Goal: Feedback & Contribution: Contribute content

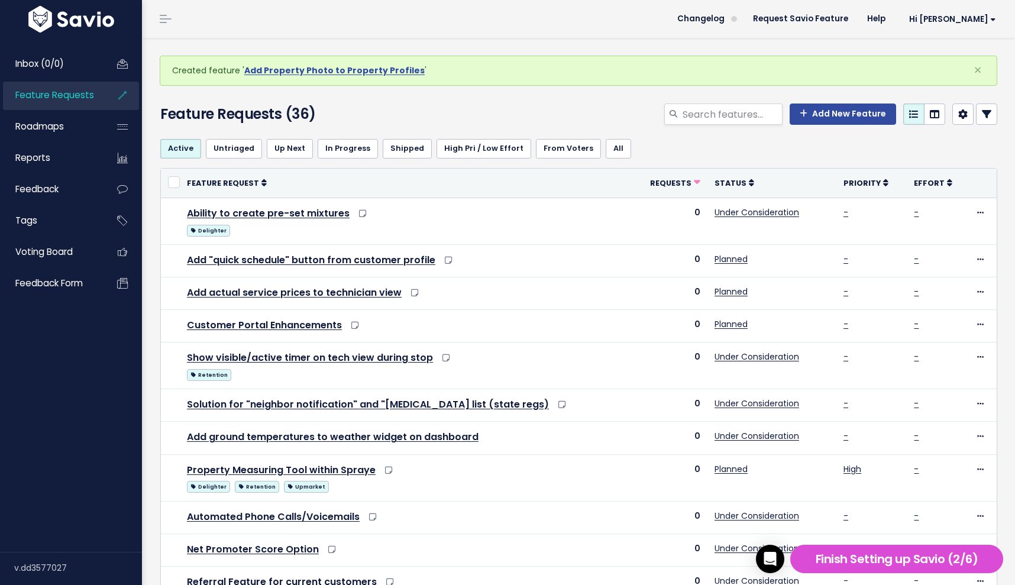
click at [79, 98] on span "Feature Requests" at bounding box center [54, 95] width 79 height 12
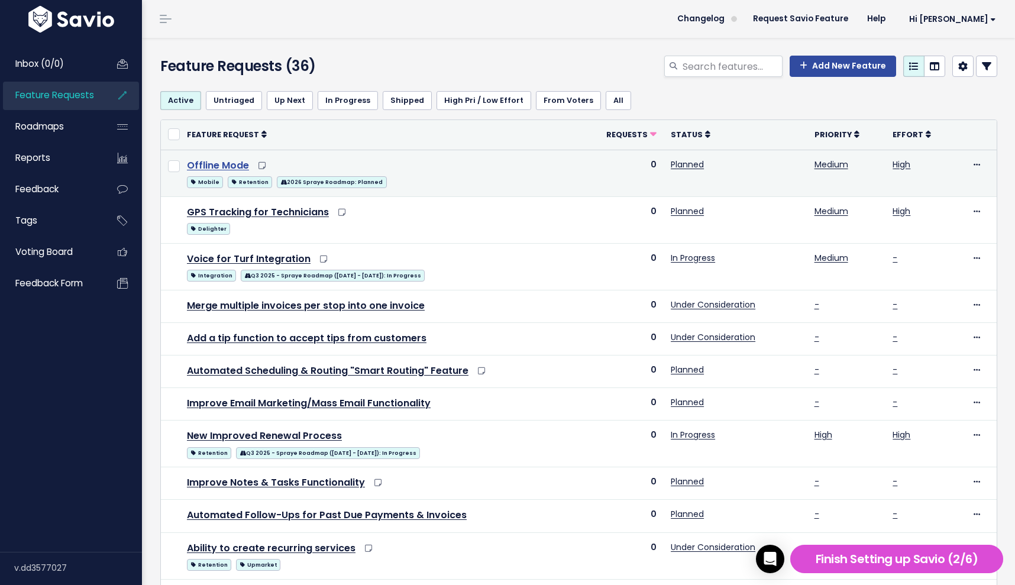
click at [218, 163] on link "Offline Mode" at bounding box center [218, 165] width 62 height 14
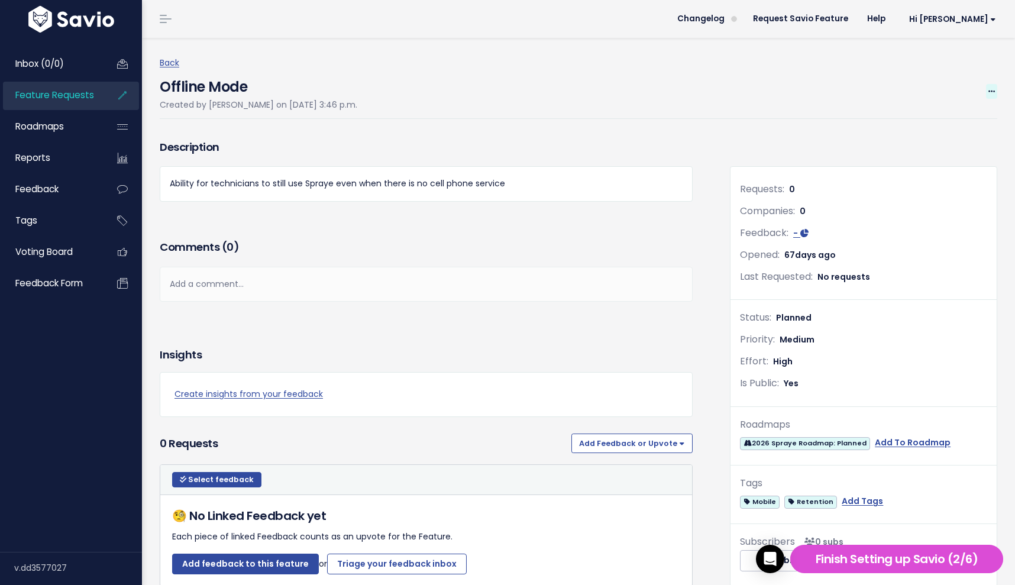
click at [990, 89] on icon at bounding box center [991, 92] width 7 height 8
click at [934, 119] on link "Edit" at bounding box center [952, 123] width 88 height 23
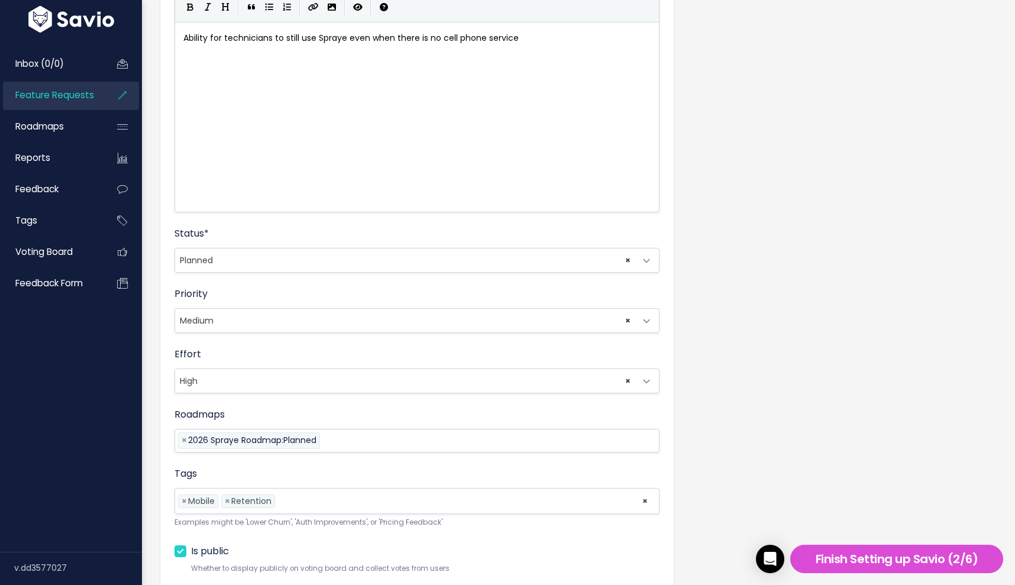
scroll to position [280, 0]
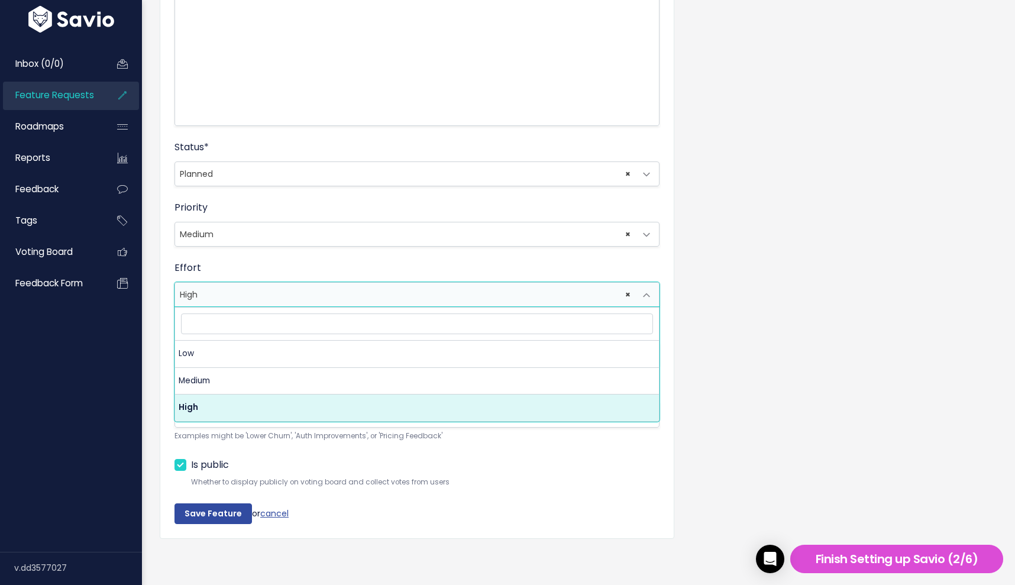
click at [202, 299] on span "× High" at bounding box center [405, 295] width 460 height 24
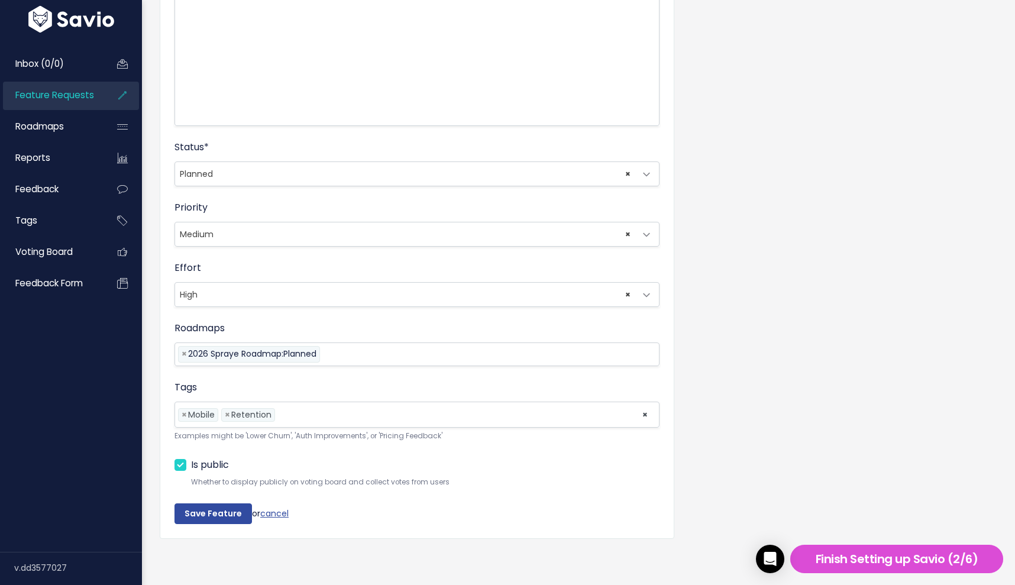
click at [251, 267] on div "Effort --------- Low Medium High × High" at bounding box center [416, 284] width 485 height 46
click at [295, 422] on ul "× × Mobile × Retention" at bounding box center [417, 414] width 484 height 25
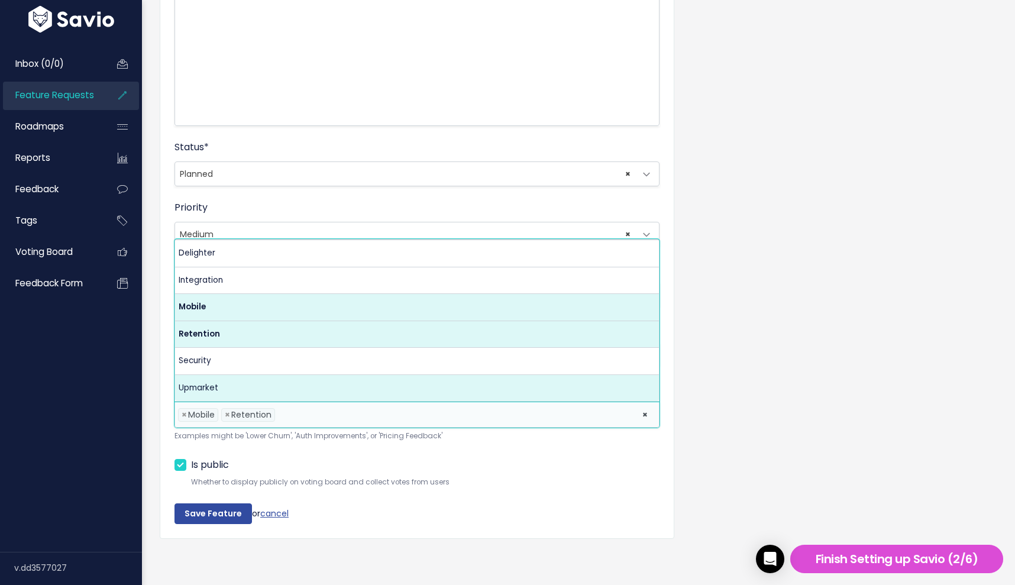
click at [421, 454] on form "Title * Offline Mode Description Ability for technicians to still use Spraye ev…" at bounding box center [416, 175] width 485 height 698
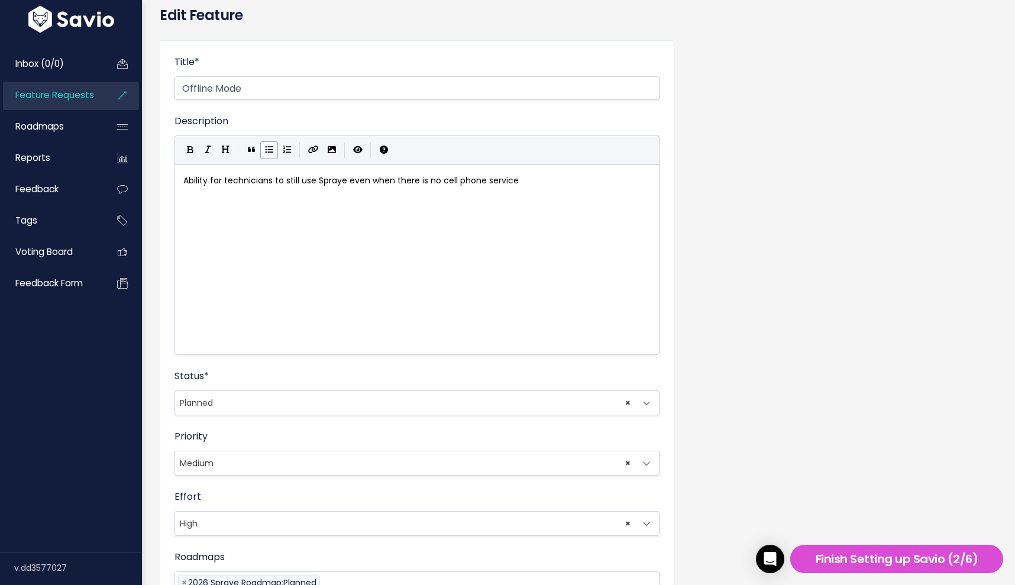
scroll to position [44, 0]
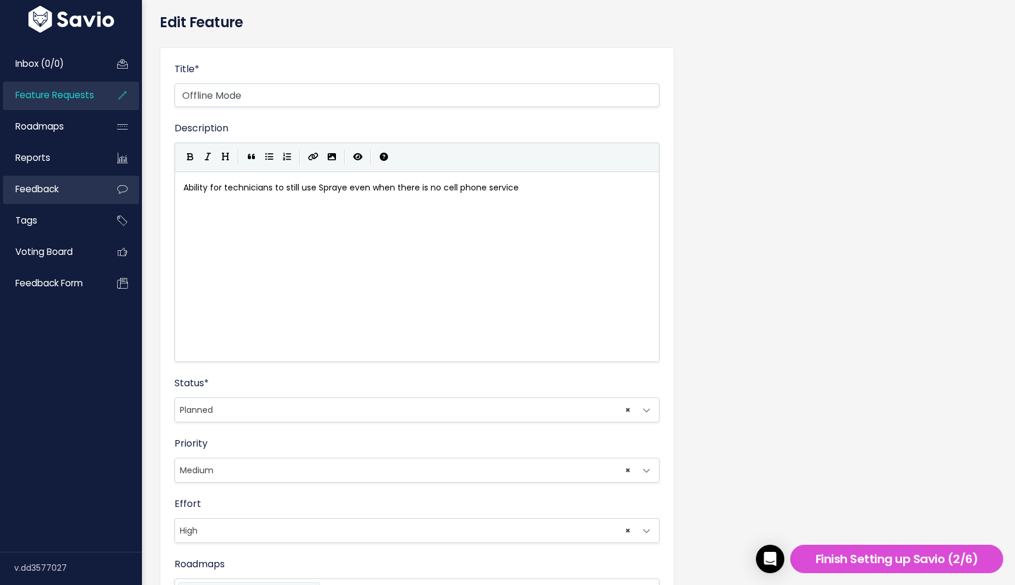
click at [60, 187] on link "Feedback" at bounding box center [50, 189] width 95 height 27
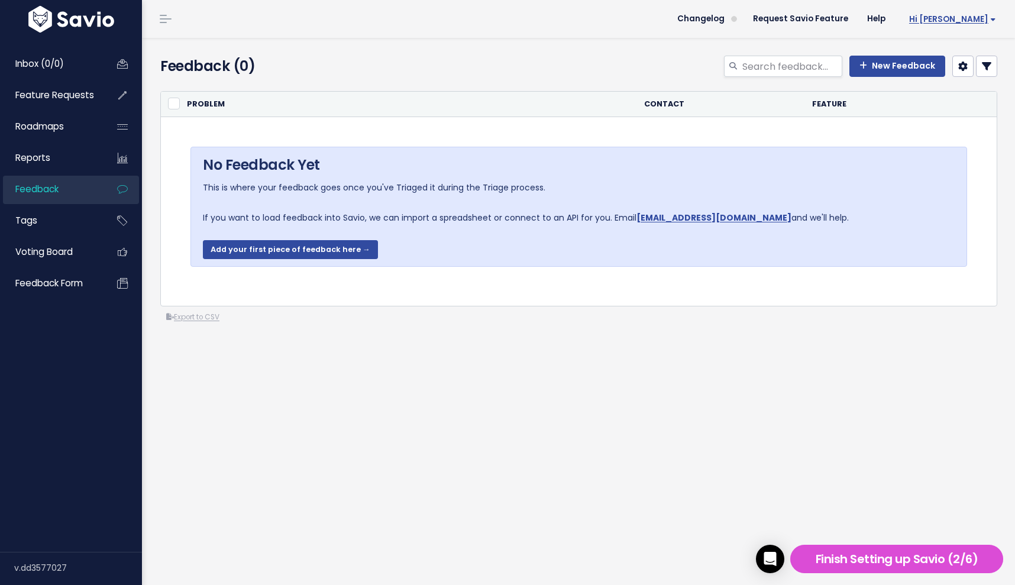
click at [965, 21] on span "Hi [PERSON_NAME]" at bounding box center [952, 19] width 87 height 9
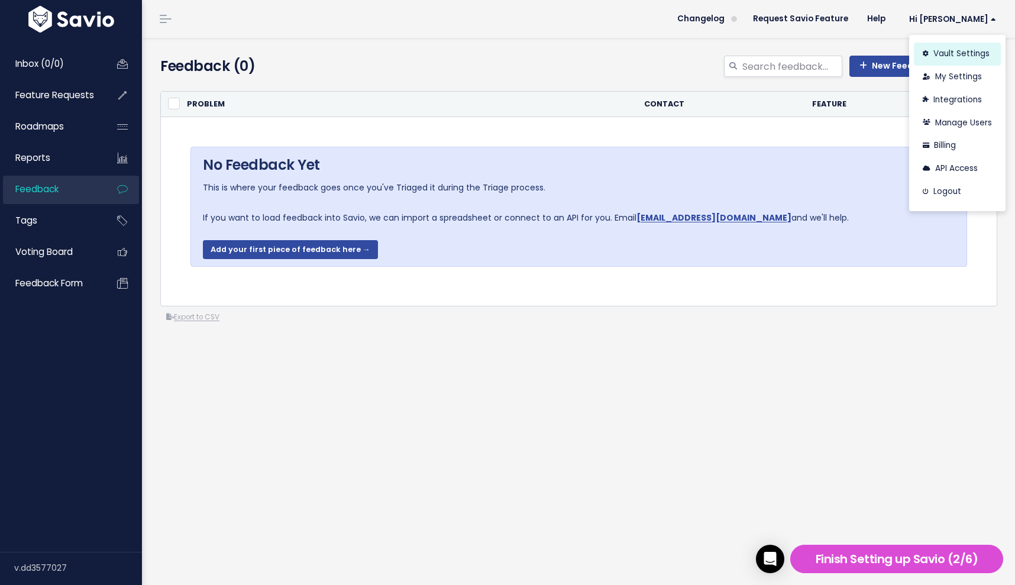
click at [953, 56] on link "Vault Settings" at bounding box center [957, 54] width 87 height 23
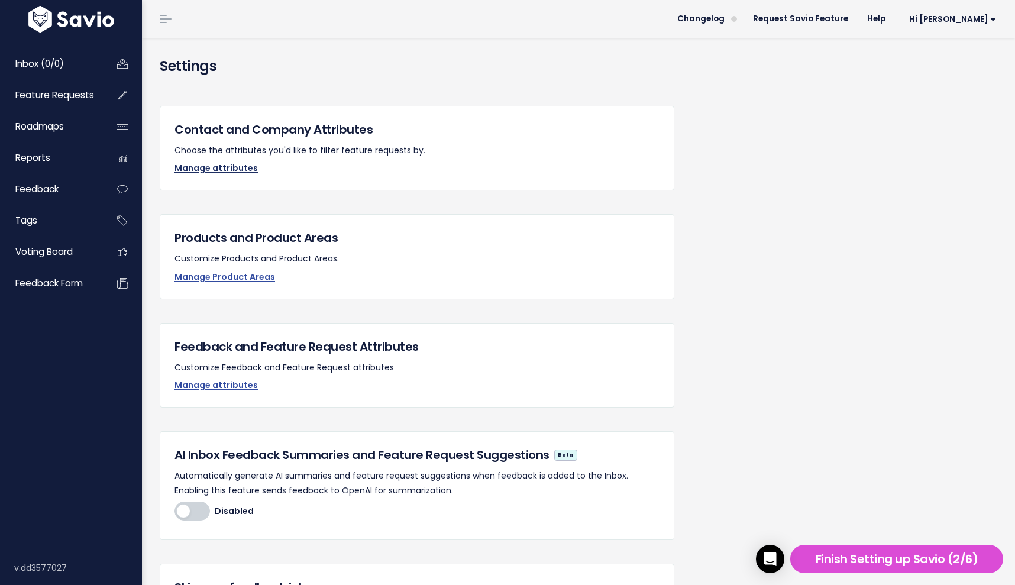
click at [239, 167] on link "Manage attributes" at bounding box center [215, 168] width 83 height 12
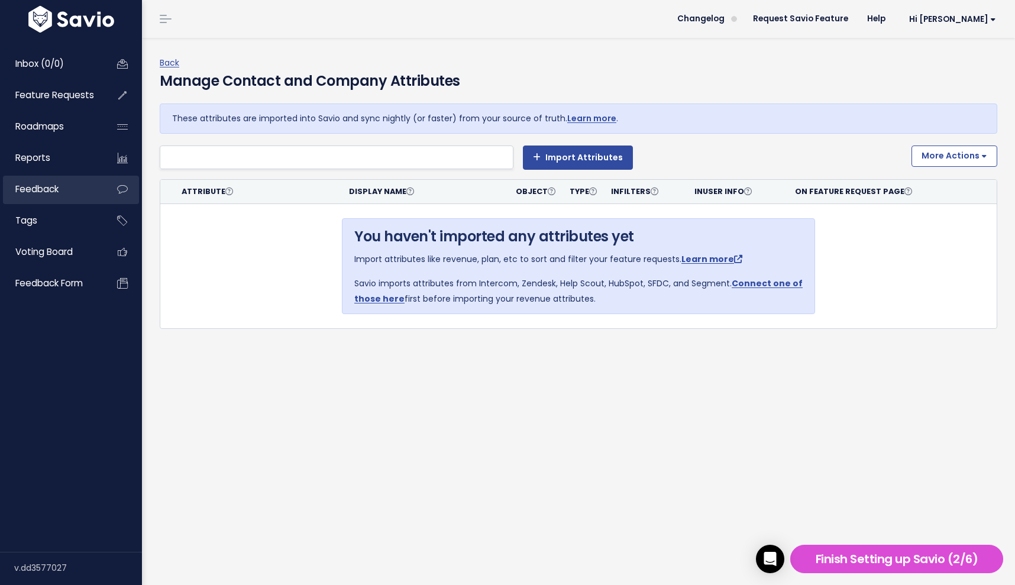
click at [56, 190] on span "Feedback" at bounding box center [36, 189] width 43 height 12
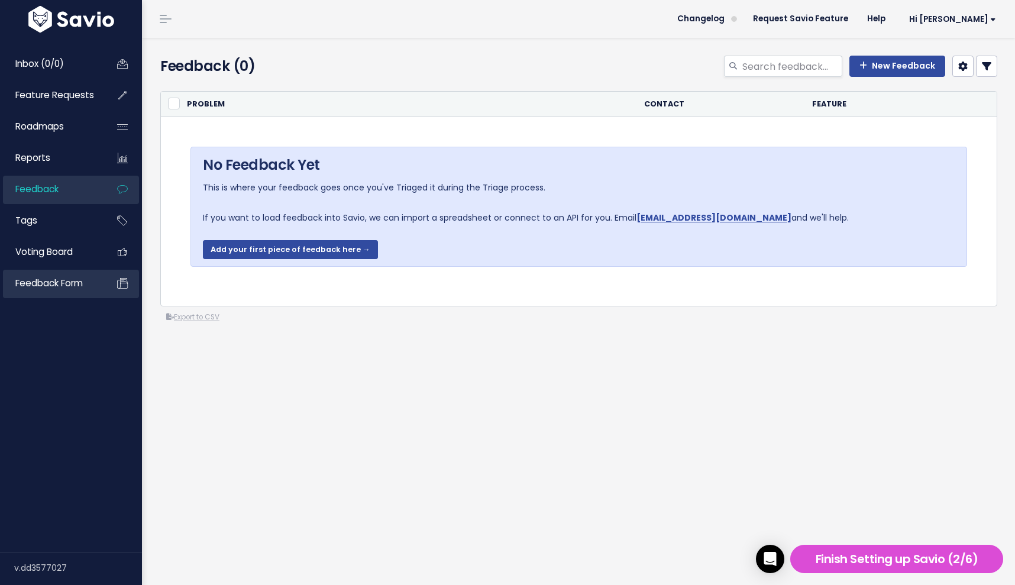
click at [62, 286] on span "Feedback form" at bounding box center [48, 283] width 67 height 12
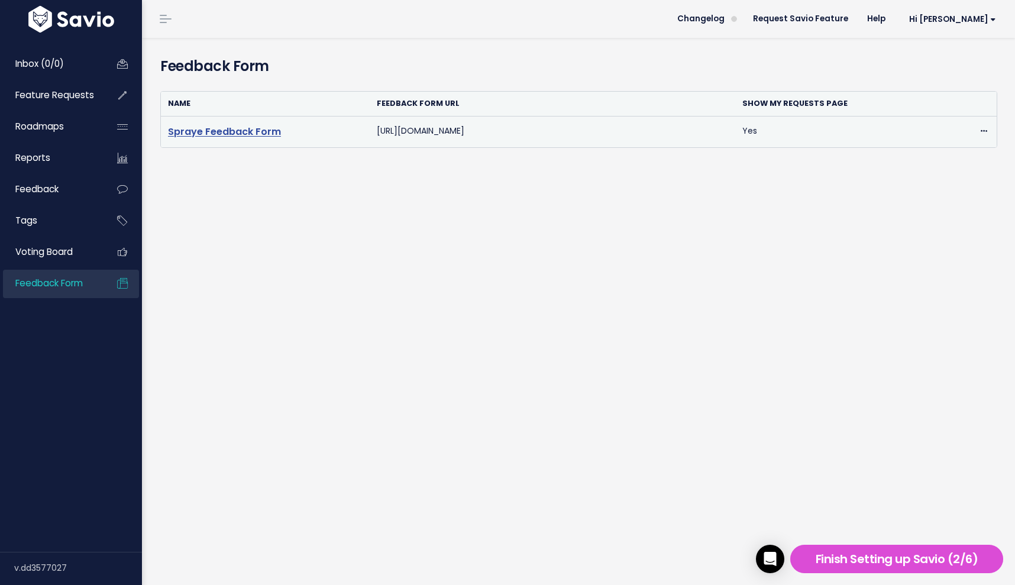
click at [255, 132] on link "Spraye Feedback Form" at bounding box center [224, 132] width 113 height 14
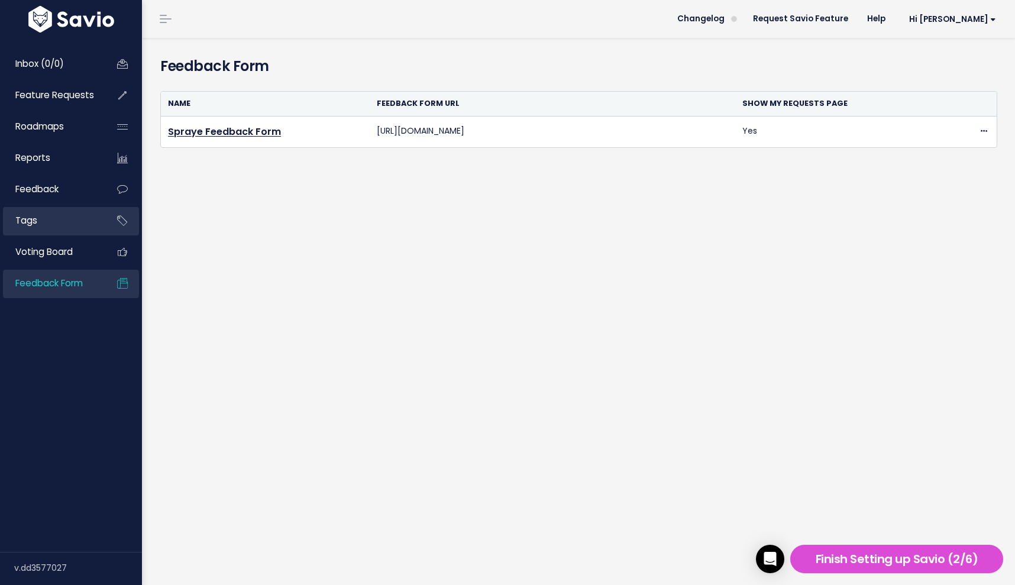
click at [77, 215] on link "Tags" at bounding box center [50, 220] width 95 height 27
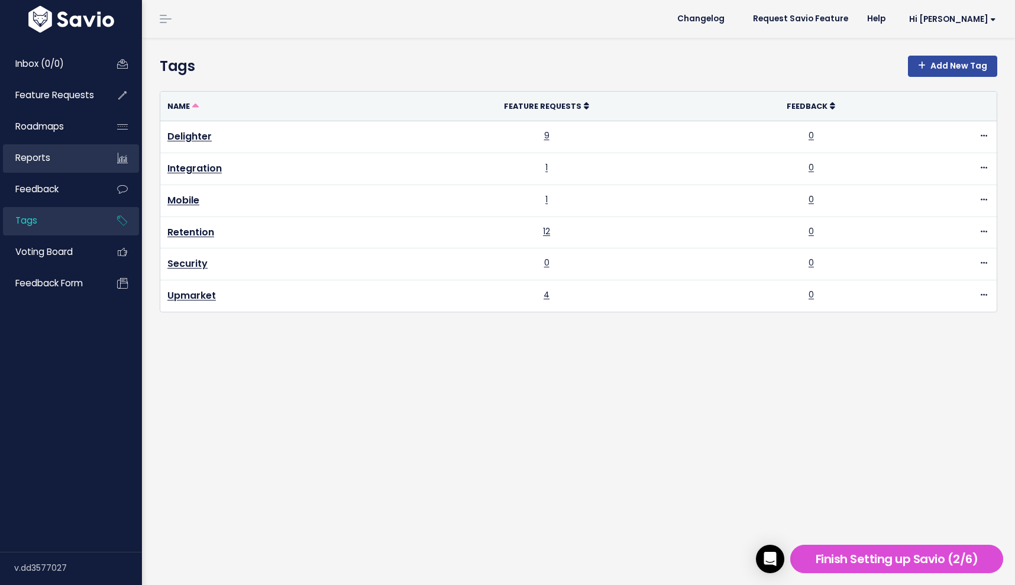
click at [89, 148] on link "Reports" at bounding box center [50, 157] width 95 height 27
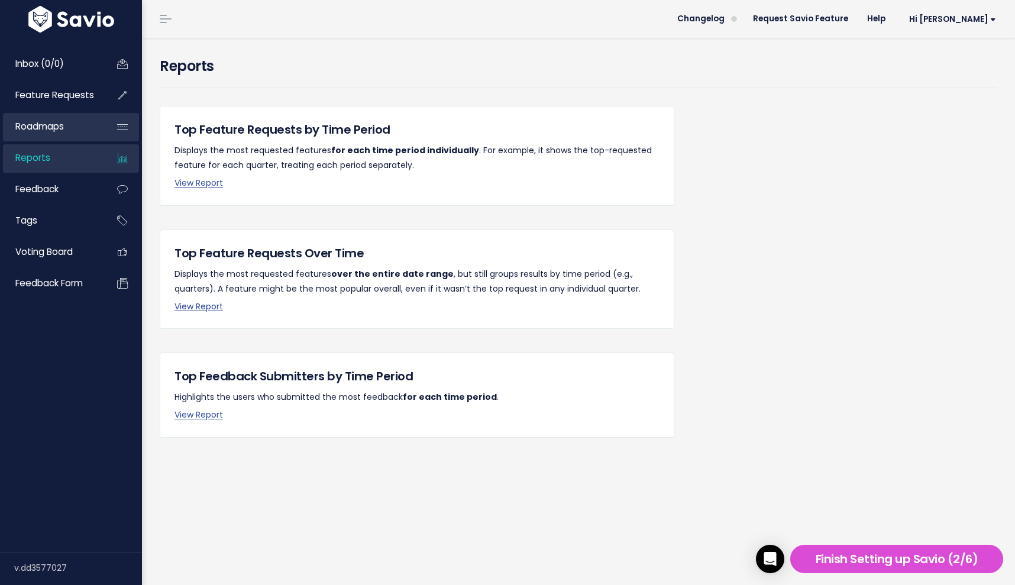
click at [89, 137] on link "Roadmaps" at bounding box center [50, 126] width 95 height 27
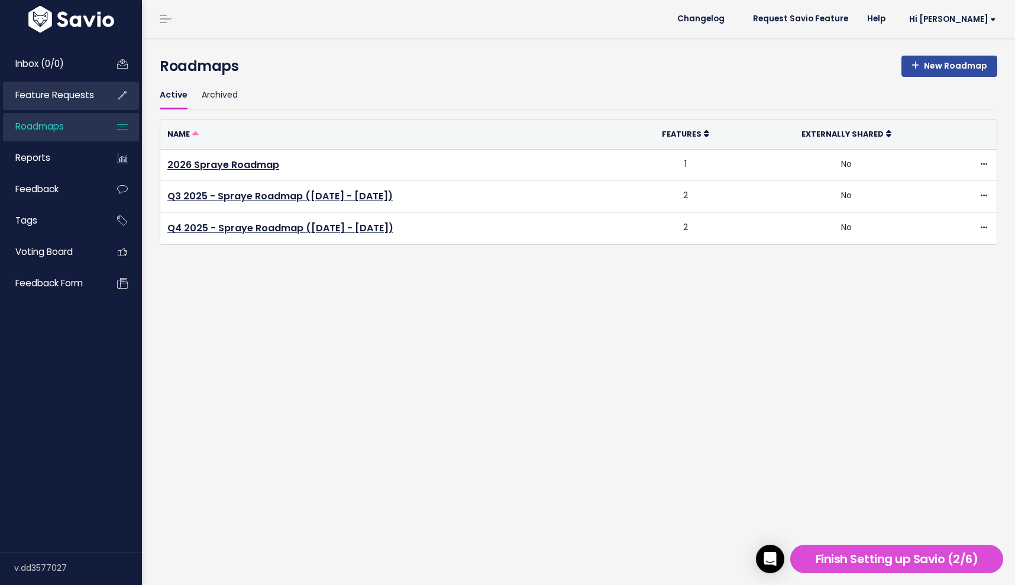
click at [91, 98] on span "Feature Requests" at bounding box center [54, 95] width 79 height 12
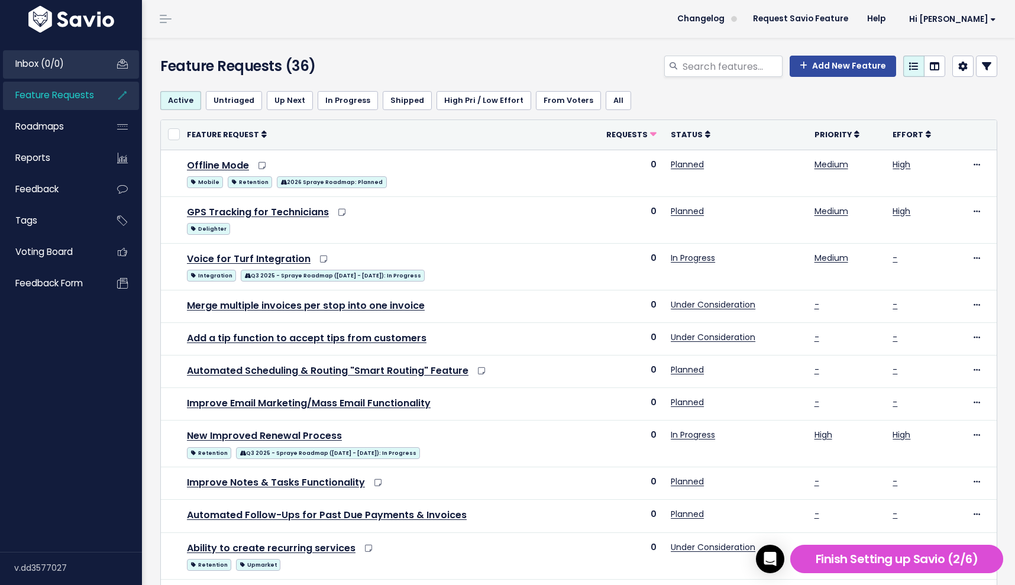
click at [82, 73] on link "Inbox (0/0)" at bounding box center [50, 63] width 95 height 27
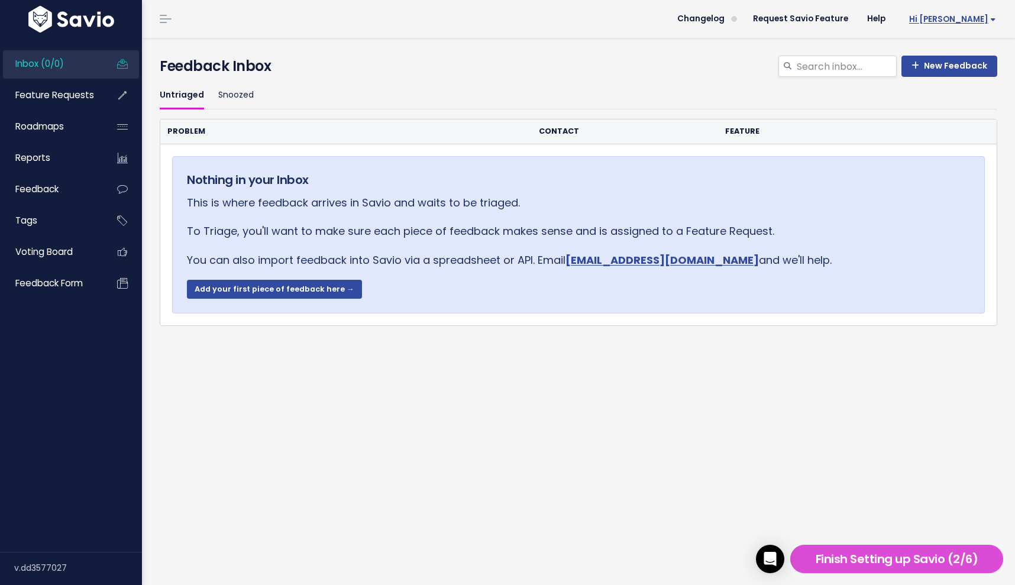
click at [970, 20] on span "Hi [PERSON_NAME]" at bounding box center [952, 19] width 87 height 9
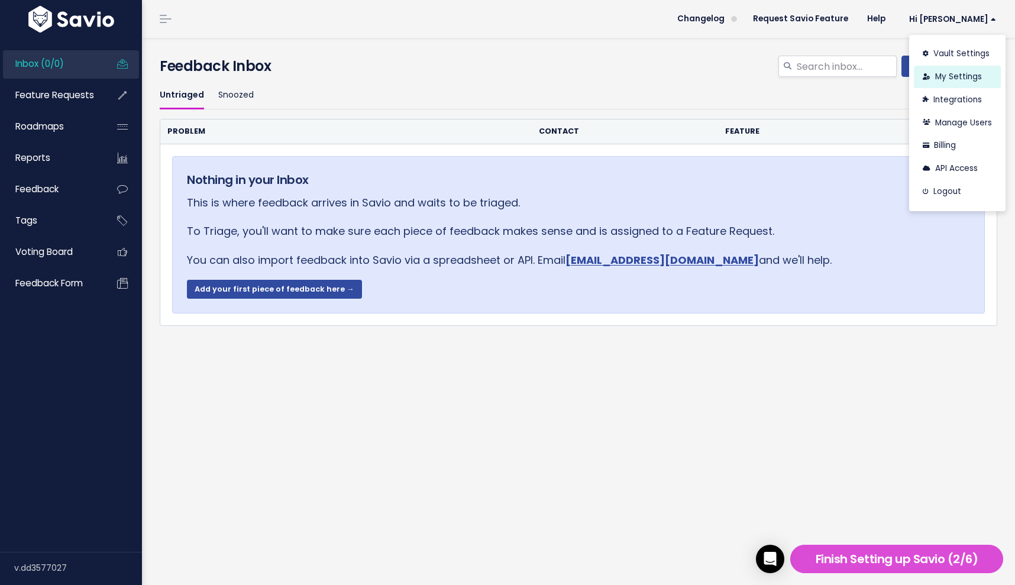
click at [964, 75] on link "My Settings" at bounding box center [957, 77] width 87 height 23
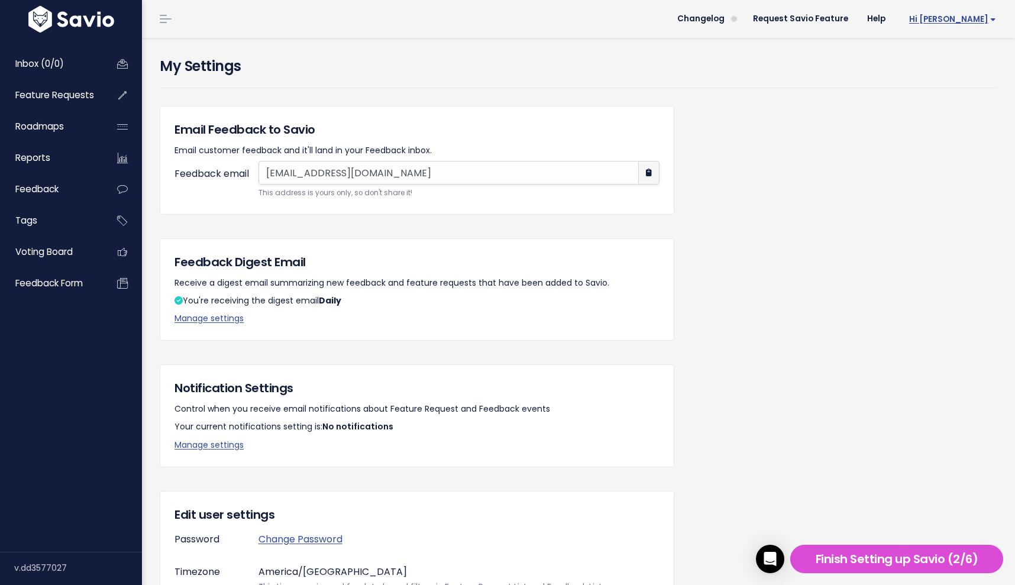
drag, startPoint x: 972, startPoint y: 28, endPoint x: 976, endPoint y: 24, distance: 6.3
click at [972, 27] on link "Hi [PERSON_NAME]" at bounding box center [950, 19] width 111 height 18
click at [970, 50] on link "Vault Settings" at bounding box center [957, 54] width 87 height 23
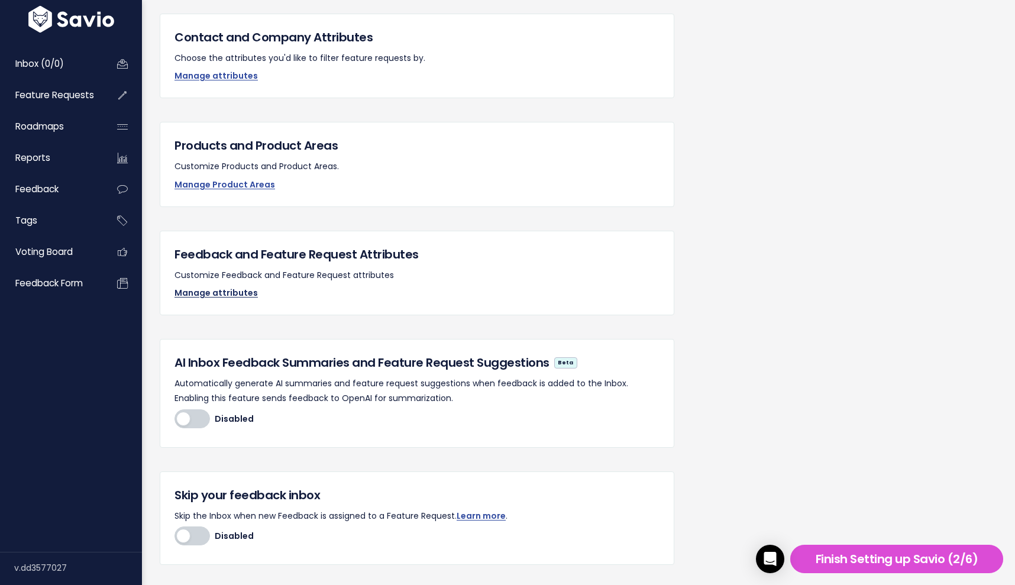
scroll to position [95, 0]
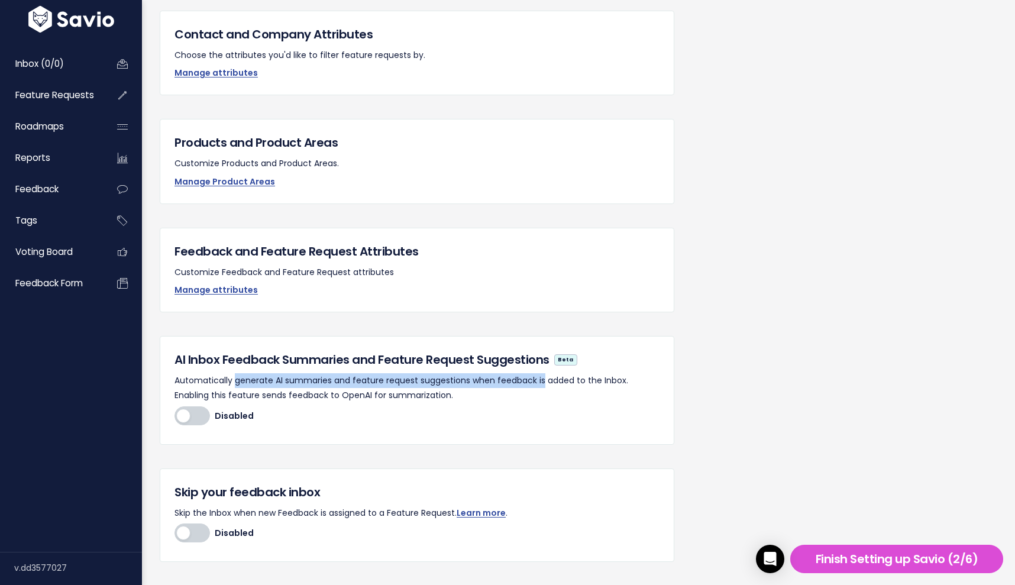
drag, startPoint x: 205, startPoint y: 381, endPoint x: 503, endPoint y: 383, distance: 298.0
click at [503, 383] on p "Automatically generate AI summaries and feature request suggestions when feedba…" at bounding box center [416, 388] width 485 height 30
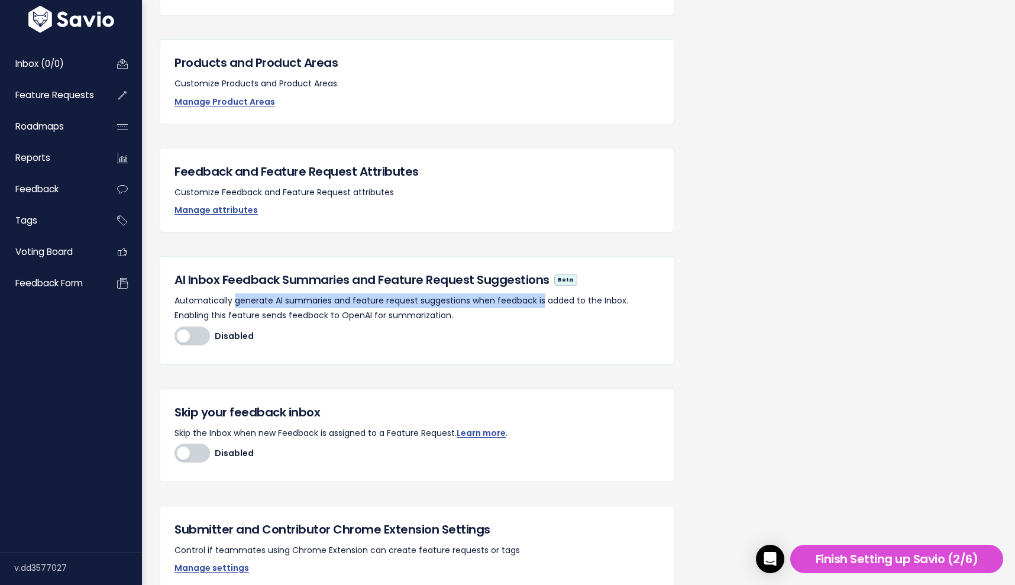
scroll to position [0, 0]
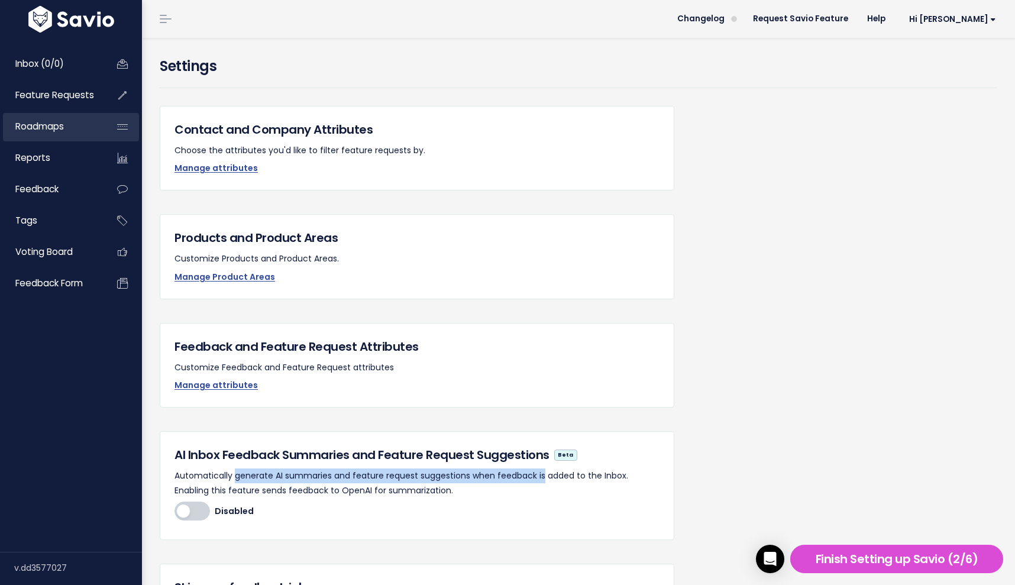
click at [59, 127] on span "Roadmaps" at bounding box center [39, 126] width 48 height 12
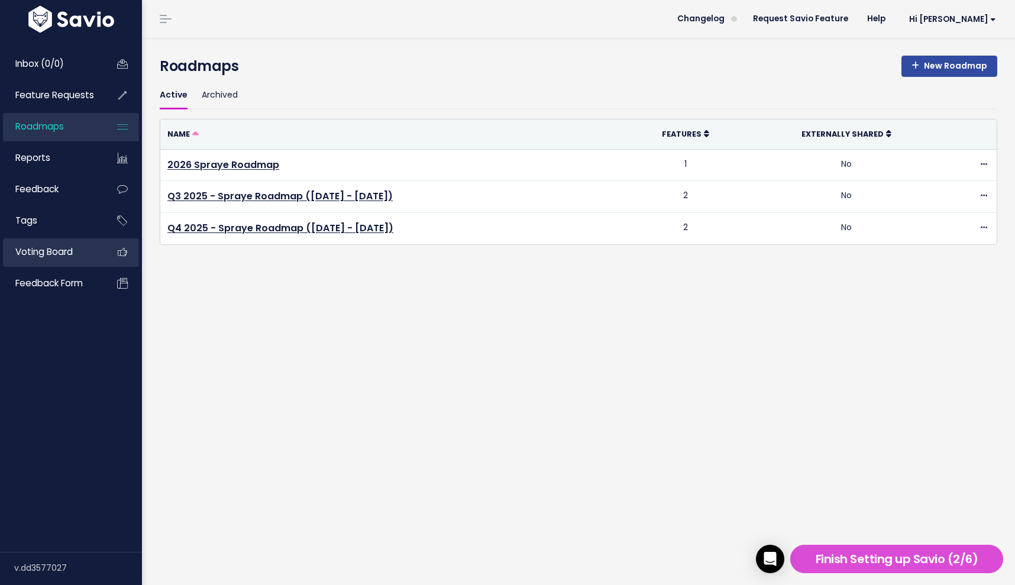
click at [86, 252] on link "Voting Board" at bounding box center [50, 251] width 95 height 27
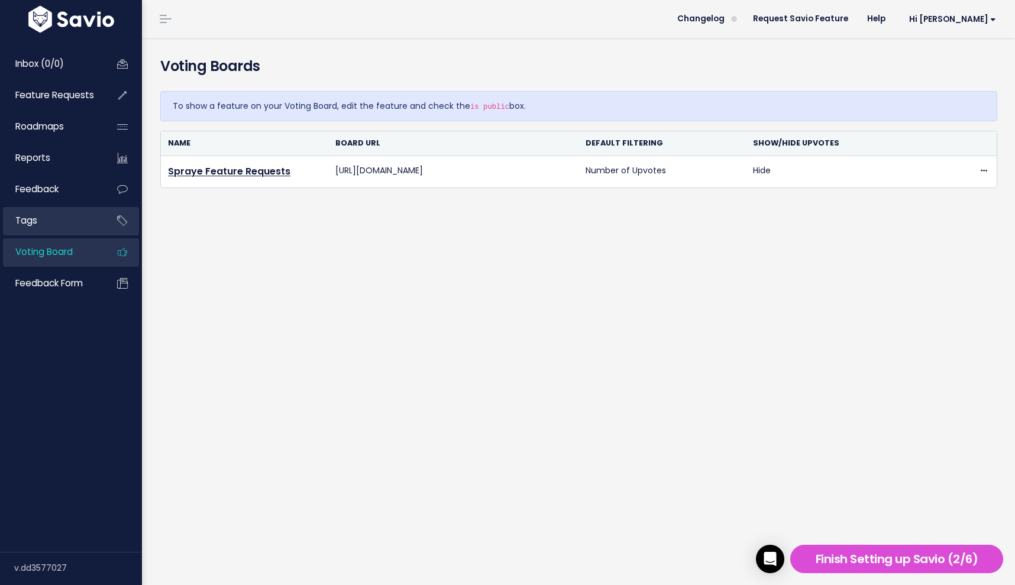
click at [78, 222] on link "Tags" at bounding box center [50, 220] width 95 height 27
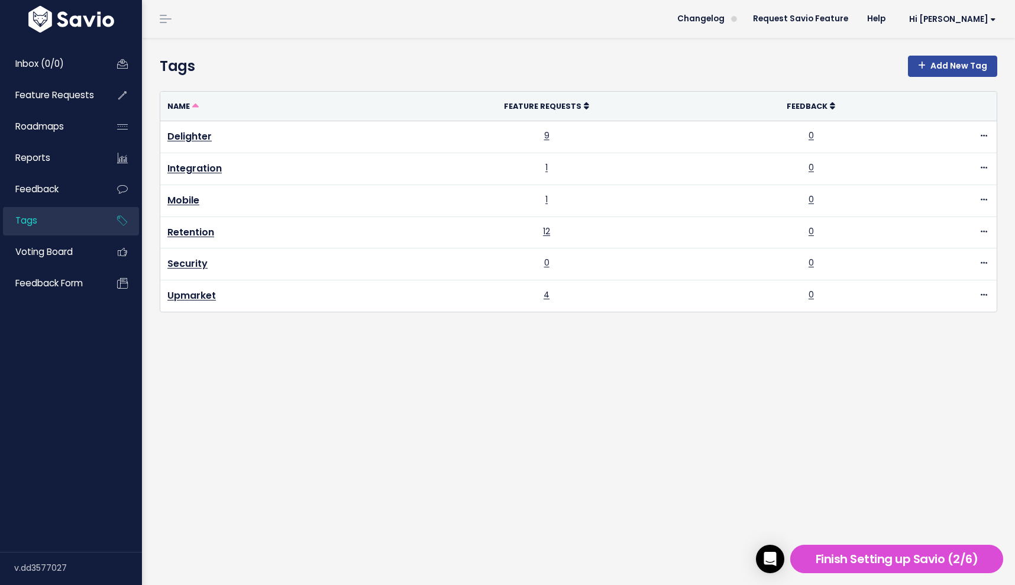
click at [344, 80] on div "Add New Tag Tags" at bounding box center [578, 69] width 855 height 26
click at [346, 80] on div "Add New Tag Tags" at bounding box center [578, 69] width 855 height 26
click at [22, 63] on span "Inbox (0/0)" at bounding box center [39, 63] width 48 height 12
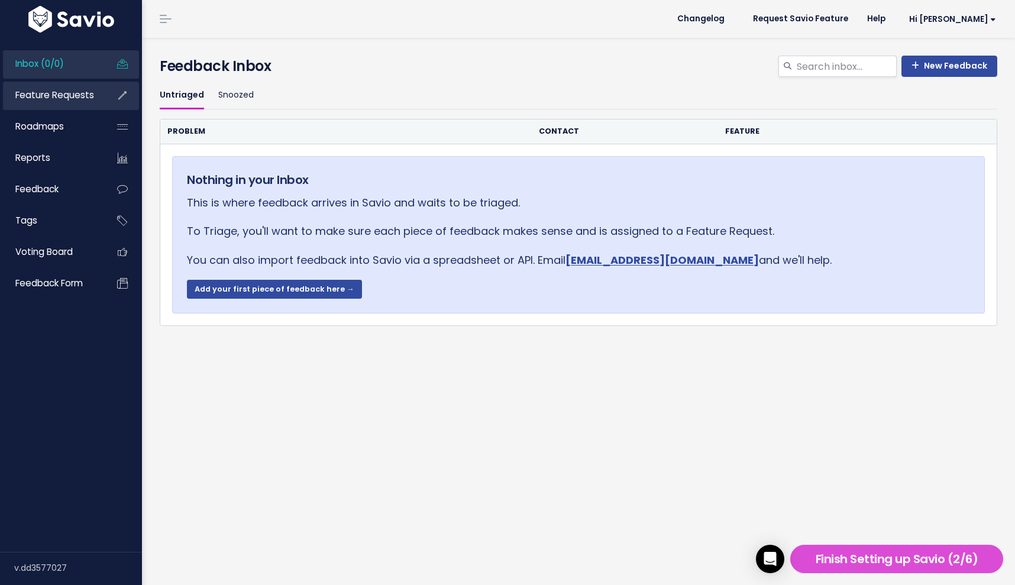
click at [57, 91] on span "Feature Requests" at bounding box center [54, 95] width 79 height 12
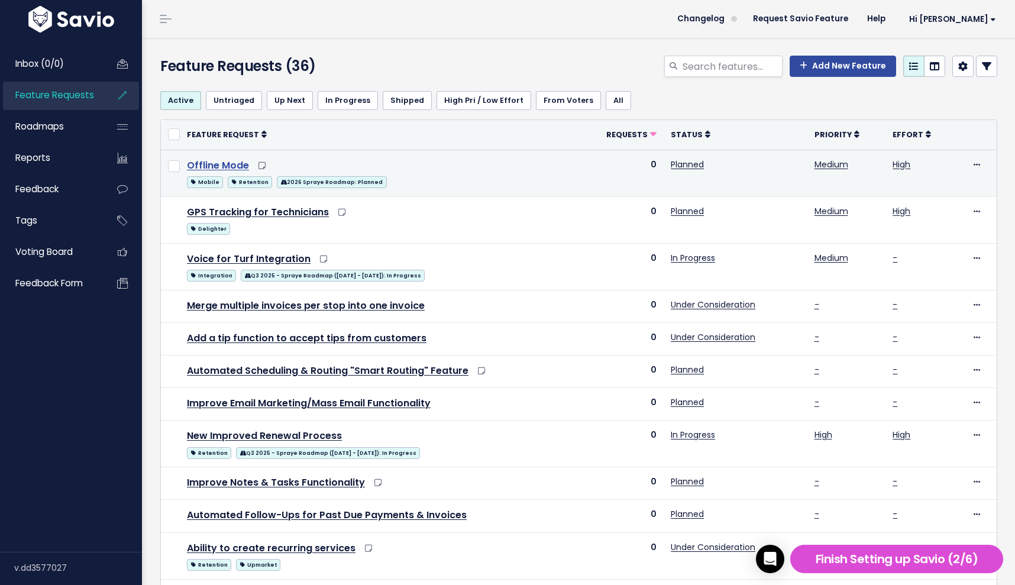
click at [215, 165] on link "Offline Mode" at bounding box center [218, 165] width 62 height 14
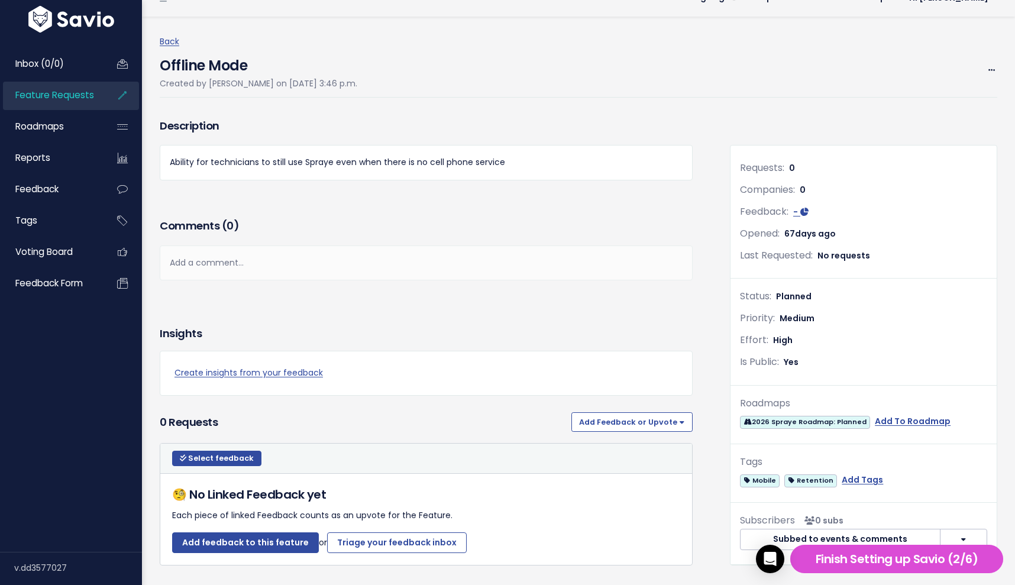
scroll to position [22, 0]
click at [990, 68] on icon at bounding box center [991, 70] width 7 height 8
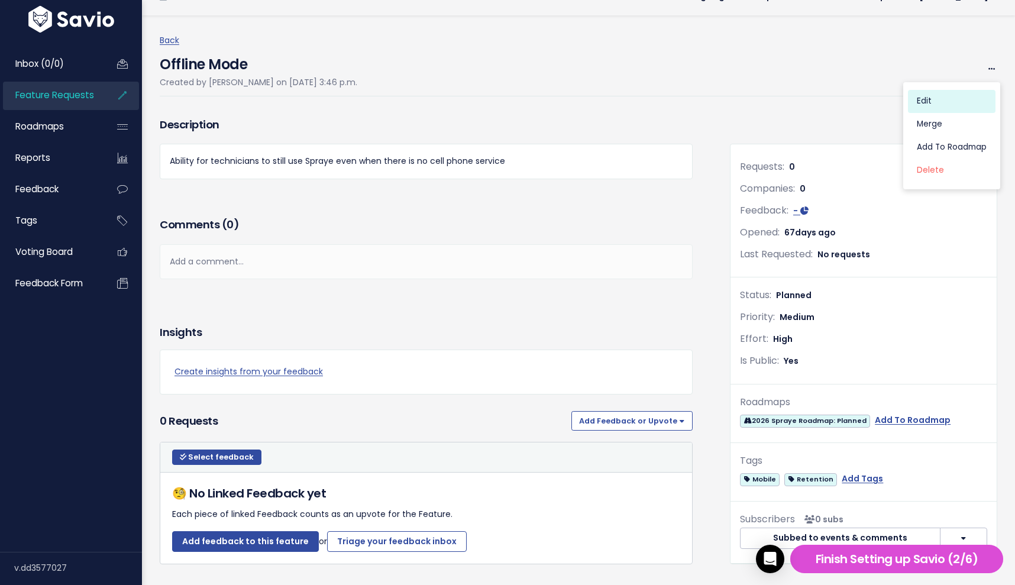
click at [921, 102] on link "Edit" at bounding box center [952, 101] width 88 height 23
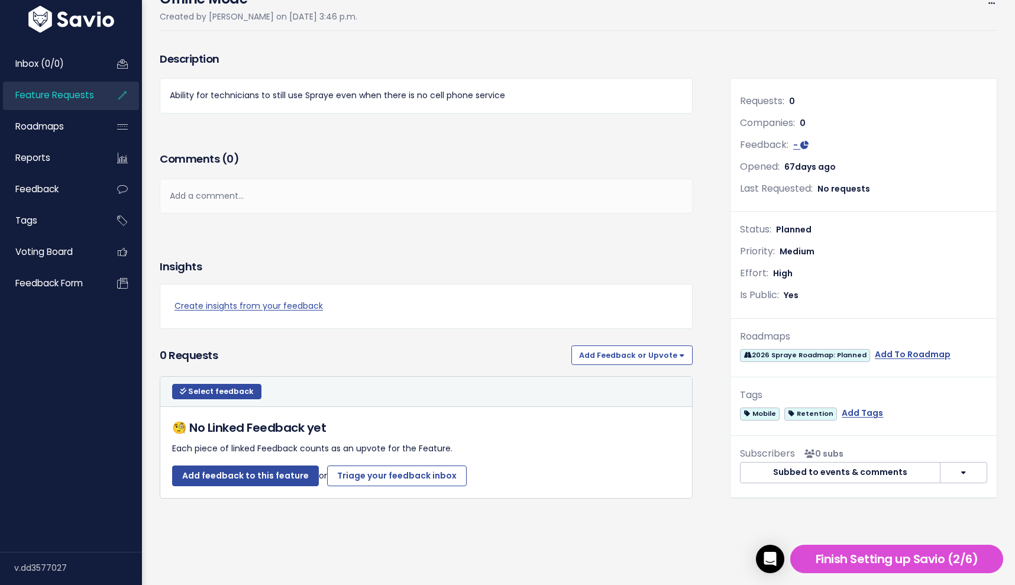
scroll to position [43, 0]
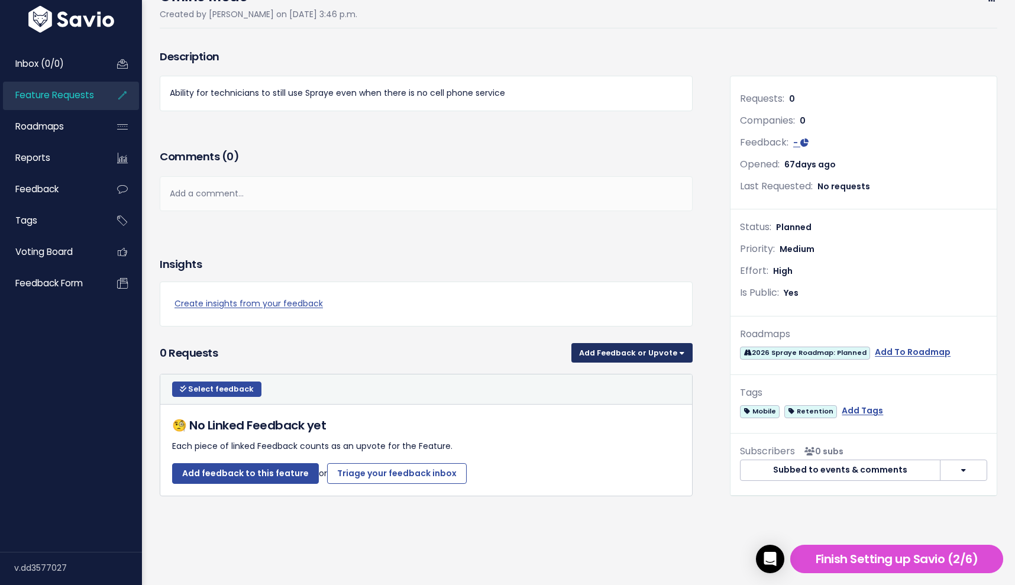
click at [670, 355] on button "Add Feedback or Upvote" at bounding box center [631, 352] width 121 height 19
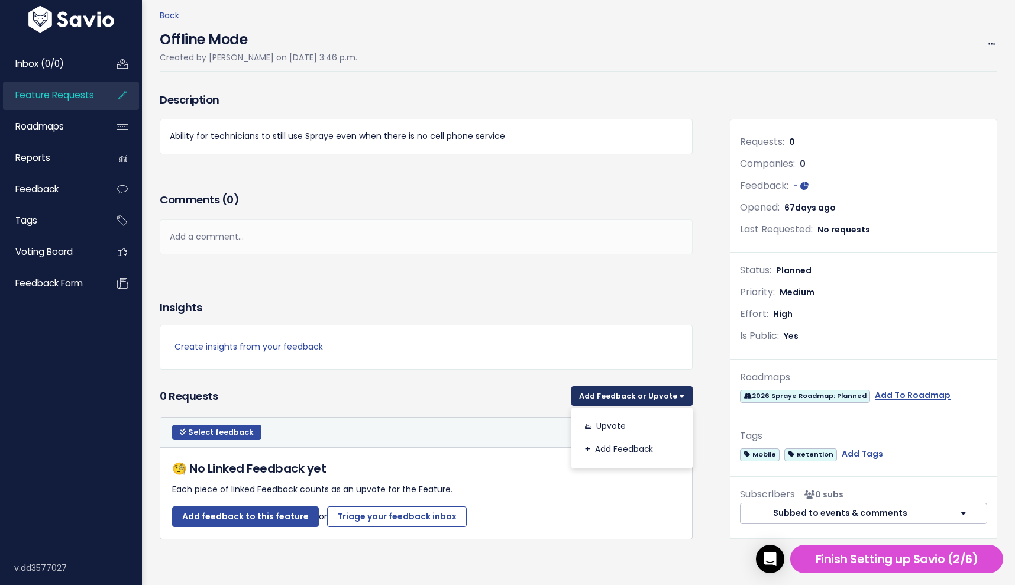
scroll to position [0, 0]
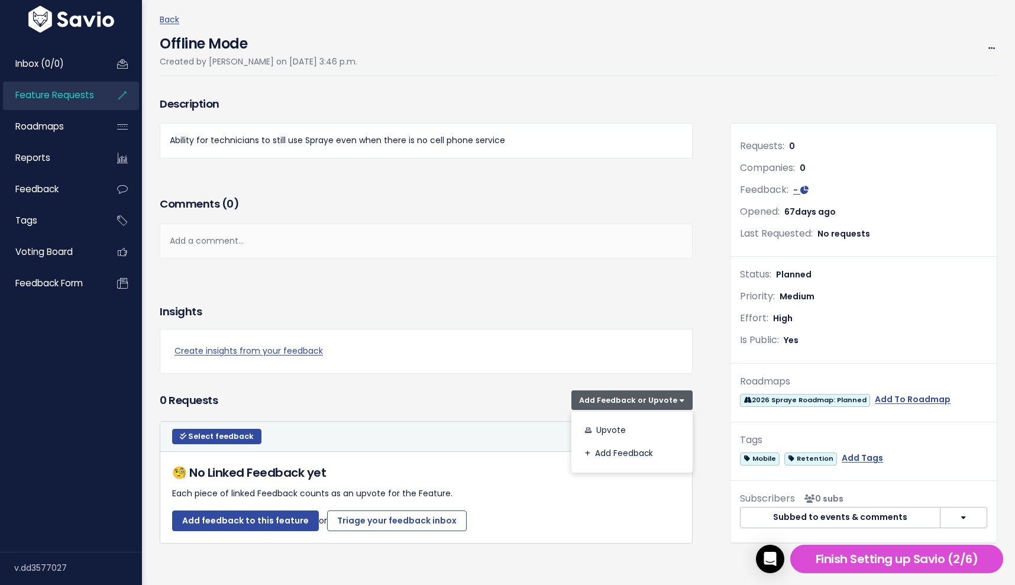
click at [290, 242] on div "Add a comment..." at bounding box center [426, 241] width 533 height 35
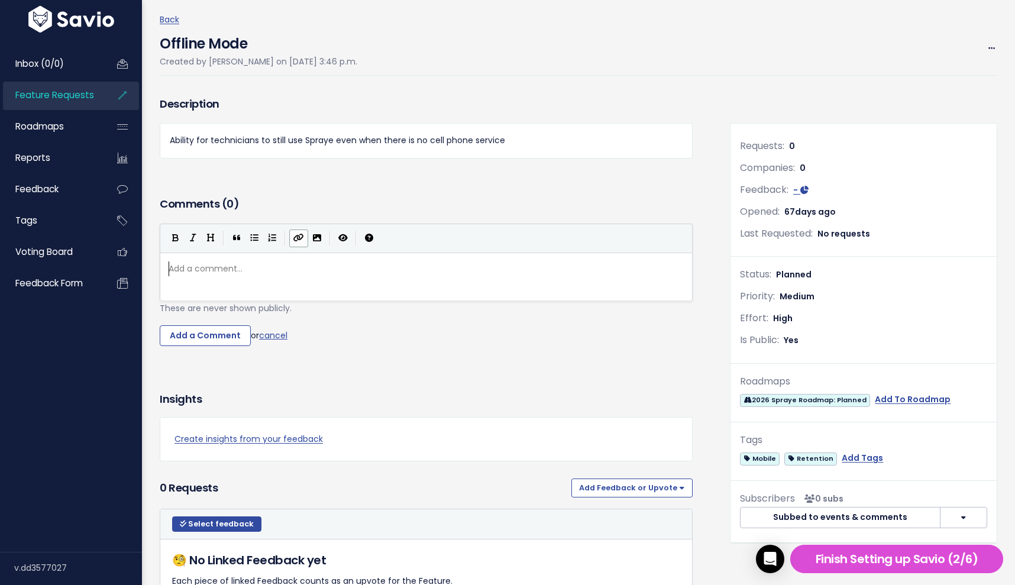
scroll to position [4, 0]
drag, startPoint x: 164, startPoint y: 312, endPoint x: 327, endPoint y: 310, distance: 162.6
click at [327, 310] on form "| | | | Add a comment... ​ These are never shown publicly. Add a Comment or can…" at bounding box center [426, 285] width 533 height 123
click at [278, 269] on pre "​" at bounding box center [426, 268] width 520 height 15
type textarea "Teawork"
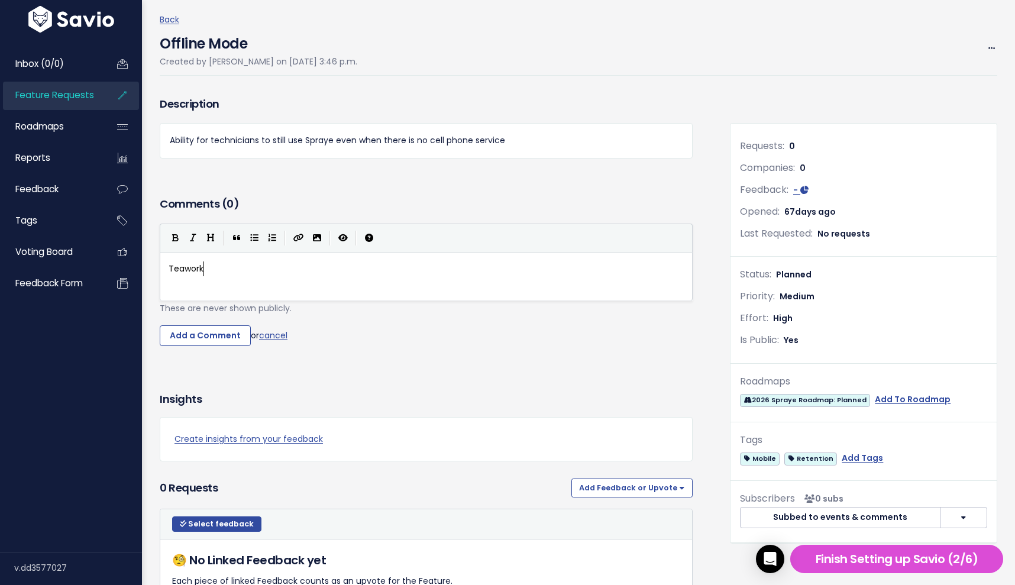
scroll to position [4, 37]
type textarea "mwork TAsk"
type textarea "ask ID:"
click at [347, 317] on form "Teamwork Task ID: | | | | ask ID: xxxxxxxxxx Teamwork Task ID: These are never …" at bounding box center [426, 285] width 533 height 123
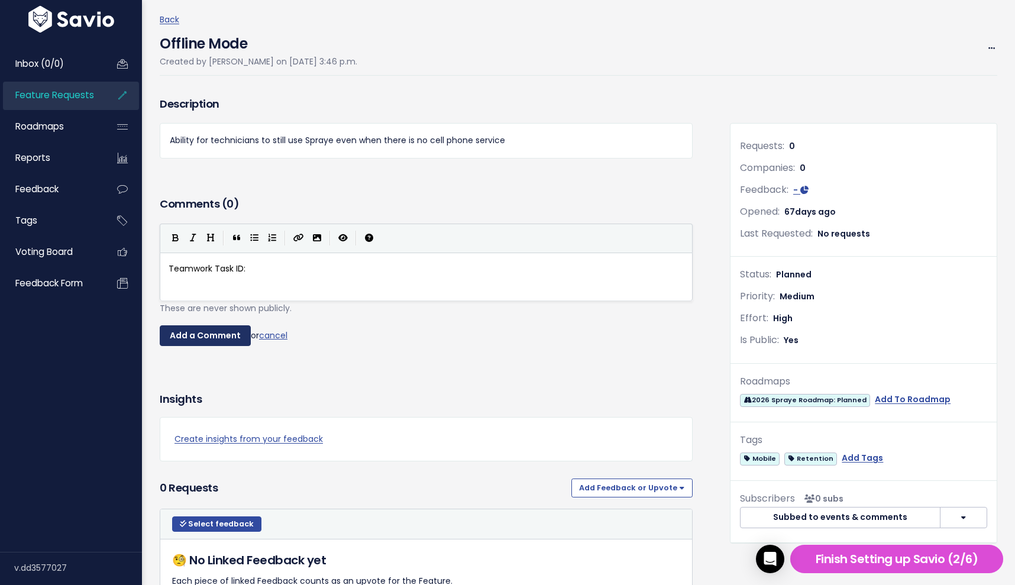
click at [229, 334] on input "Add a Comment" at bounding box center [205, 335] width 91 height 21
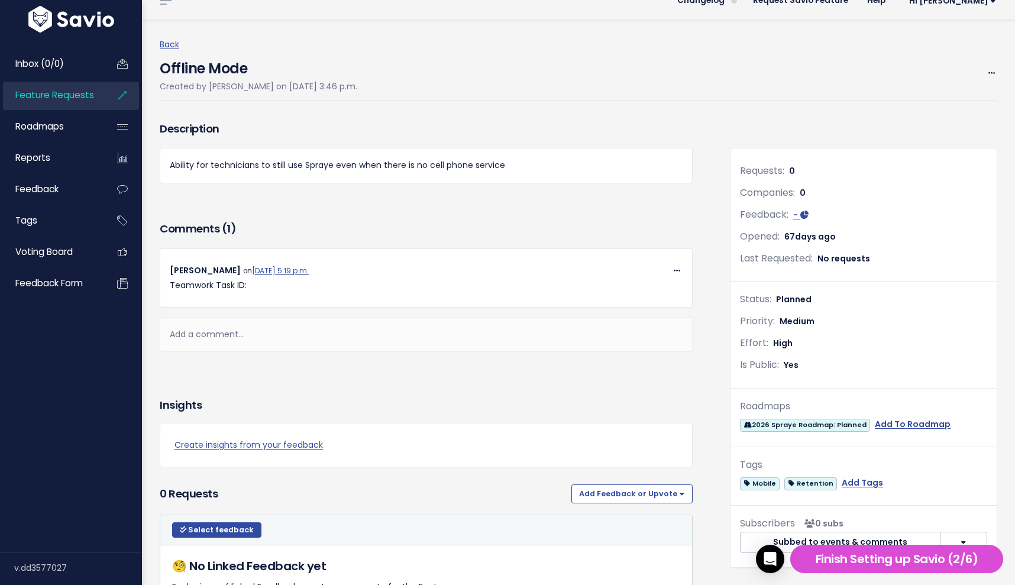
scroll to position [0, 0]
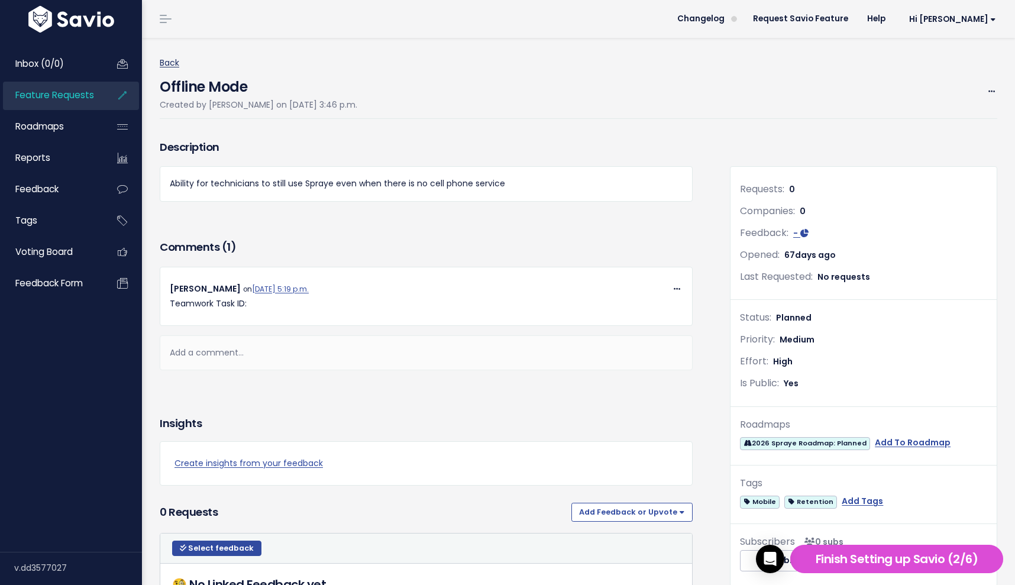
click at [172, 67] on link "Back" at bounding box center [170, 63] width 20 height 12
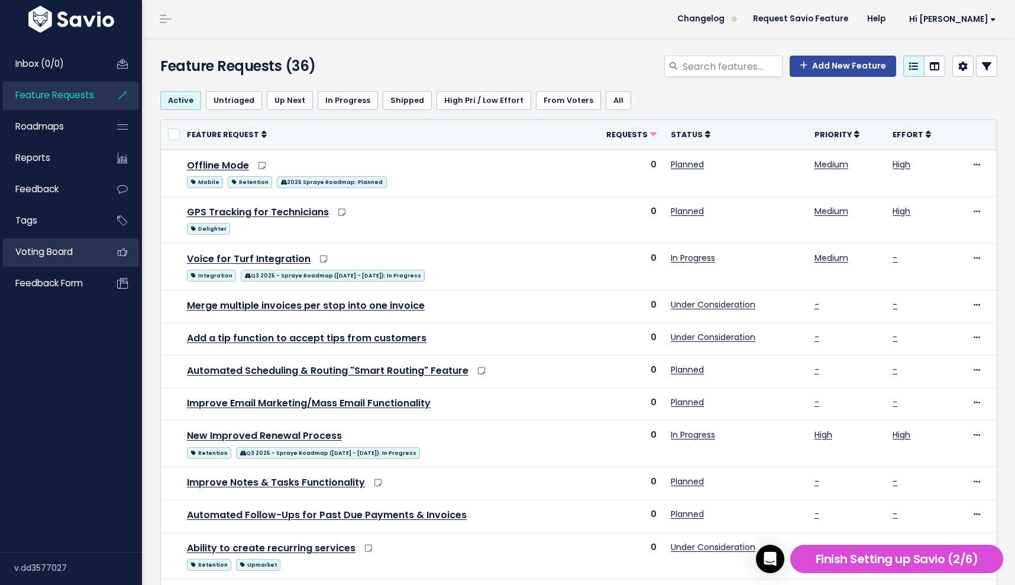
click at [60, 250] on span "Voting Board" at bounding box center [43, 251] width 57 height 12
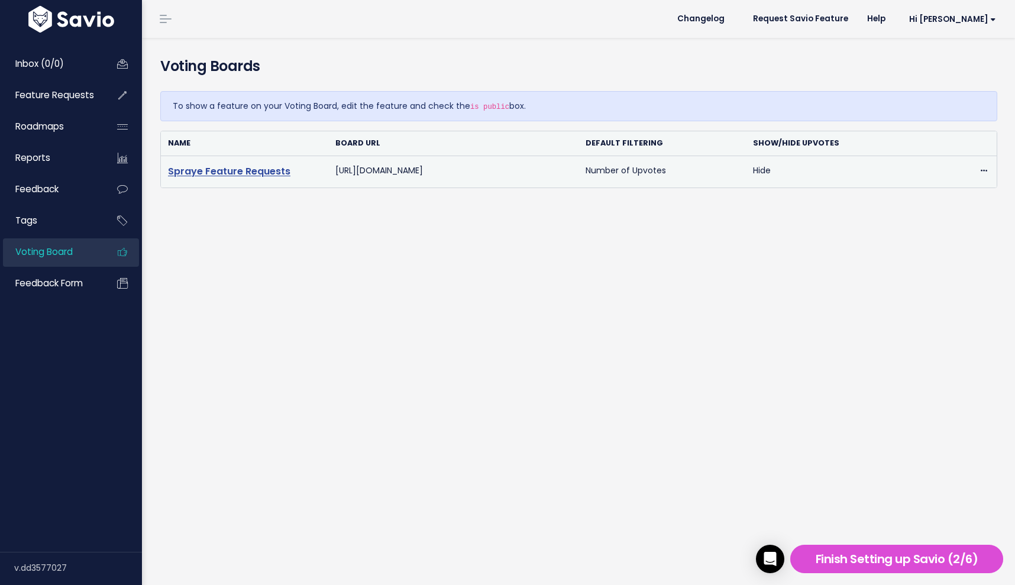
click at [259, 174] on link "Spraye Feature Requests" at bounding box center [229, 171] width 122 height 14
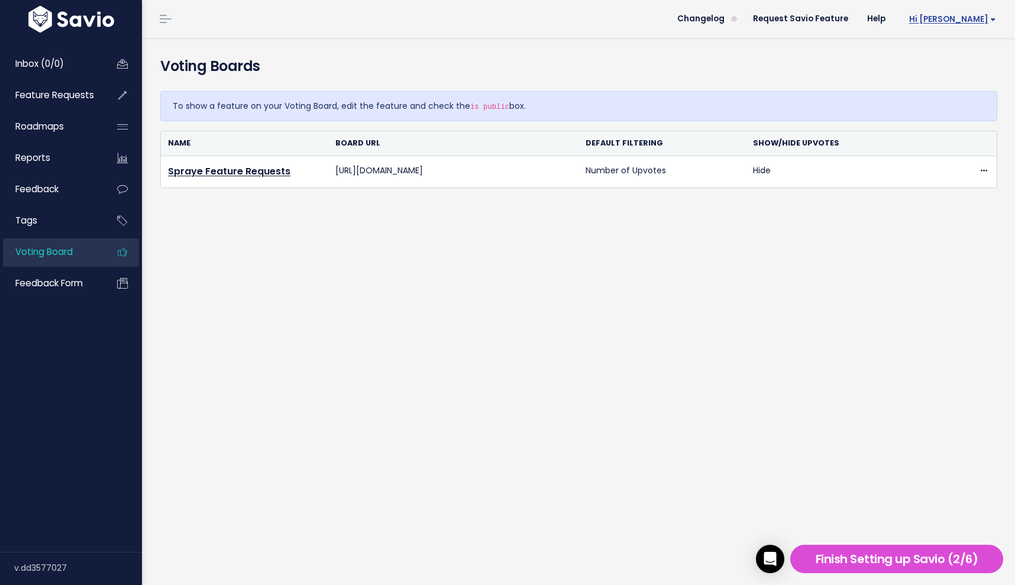
click at [957, 20] on span "Hi [PERSON_NAME]" at bounding box center [952, 19] width 87 height 9
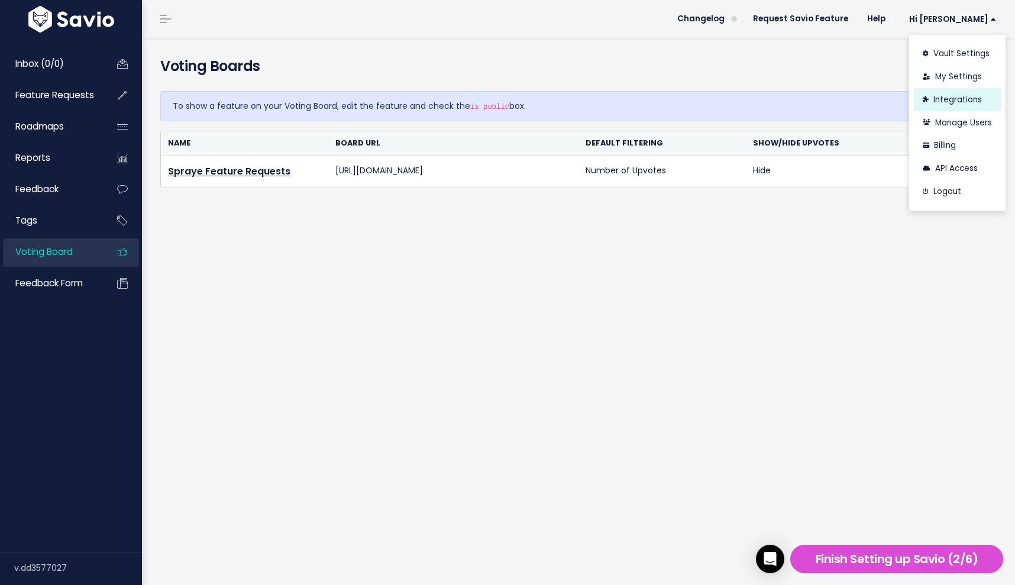
click at [947, 98] on link "Integrations" at bounding box center [957, 99] width 87 height 23
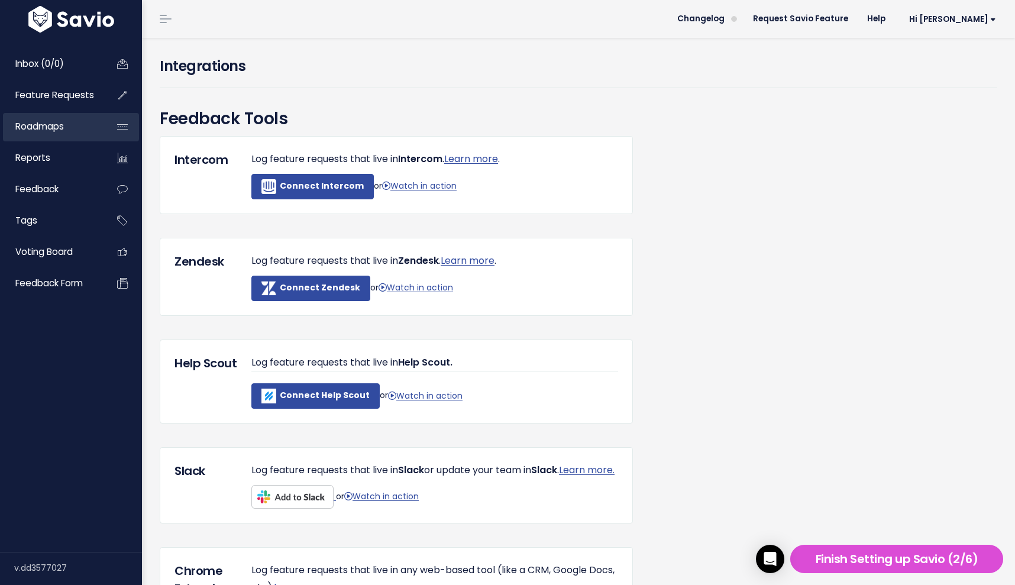
click at [46, 120] on span "Roadmaps" at bounding box center [39, 126] width 48 height 12
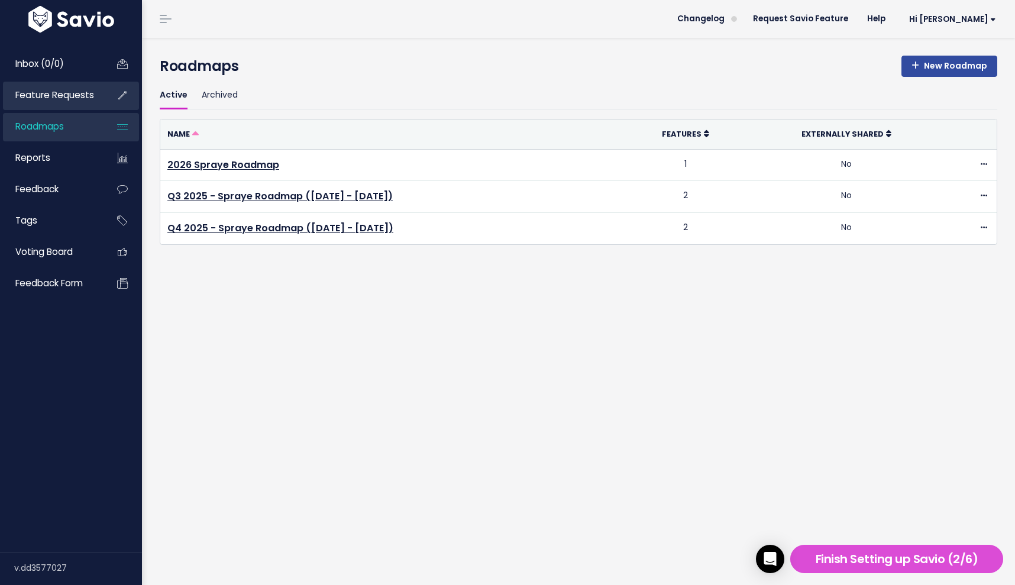
click at [63, 98] on span "Feature Requests" at bounding box center [54, 95] width 79 height 12
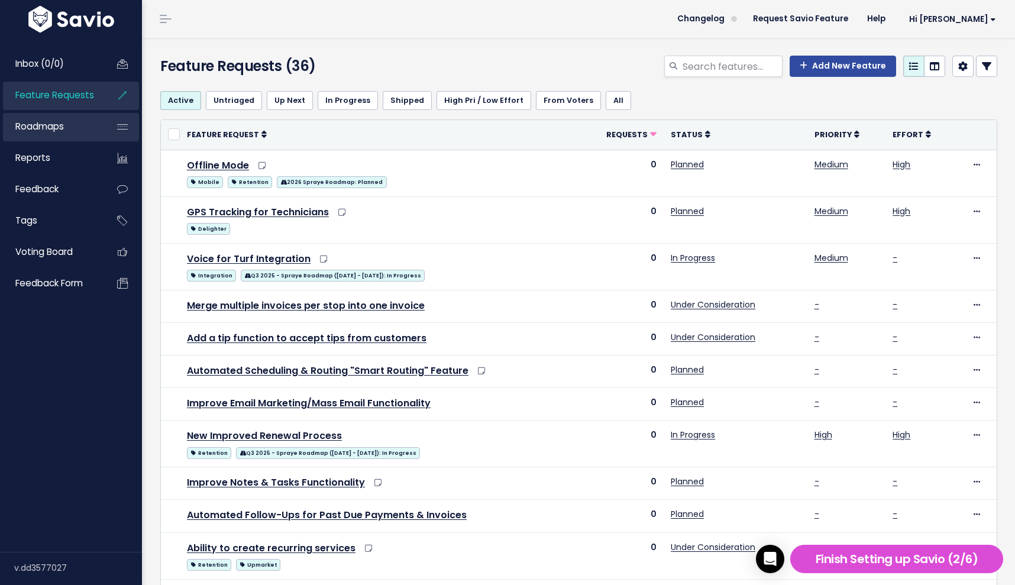
click at [63, 131] on span "Roadmaps" at bounding box center [39, 126] width 48 height 12
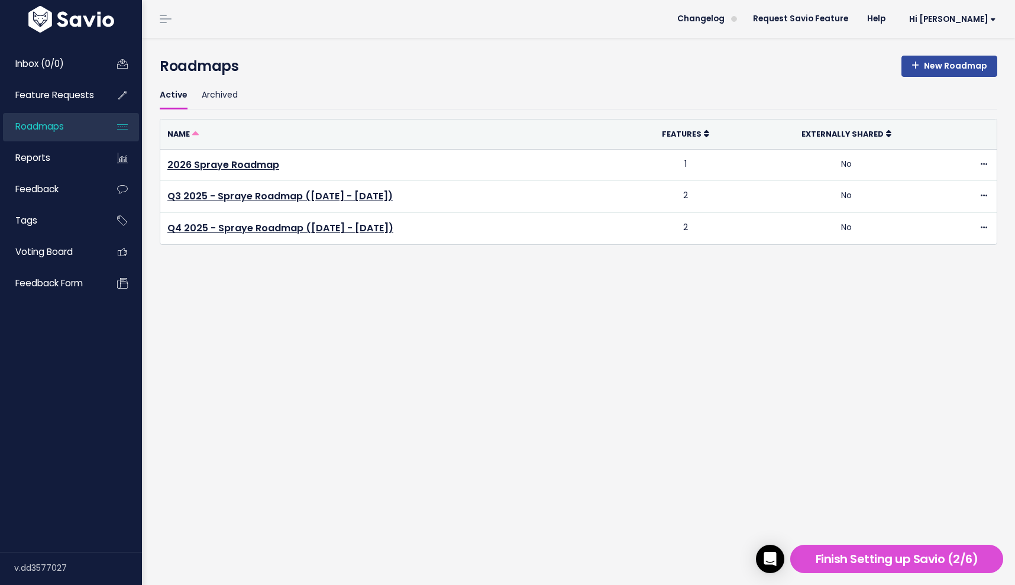
click at [615, 342] on div "New Roadmap Roadmaps Active Archived Name Features Externally Shared [STREET_AD…" at bounding box center [578, 311] width 873 height 547
click at [820, 386] on div "New Roadmap Roadmaps Active Archived Name Features Externally Shared [STREET_AD…" at bounding box center [578, 311] width 873 height 547
click at [60, 98] on span "Feature Requests" at bounding box center [54, 95] width 79 height 12
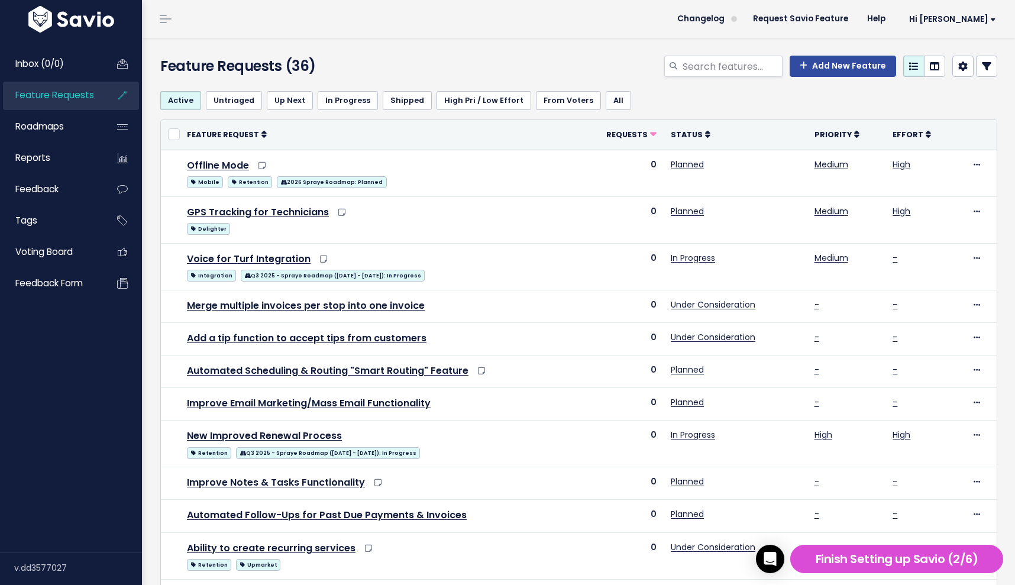
click at [442, 63] on div "Add New Feature" at bounding box center [721, 69] width 570 height 26
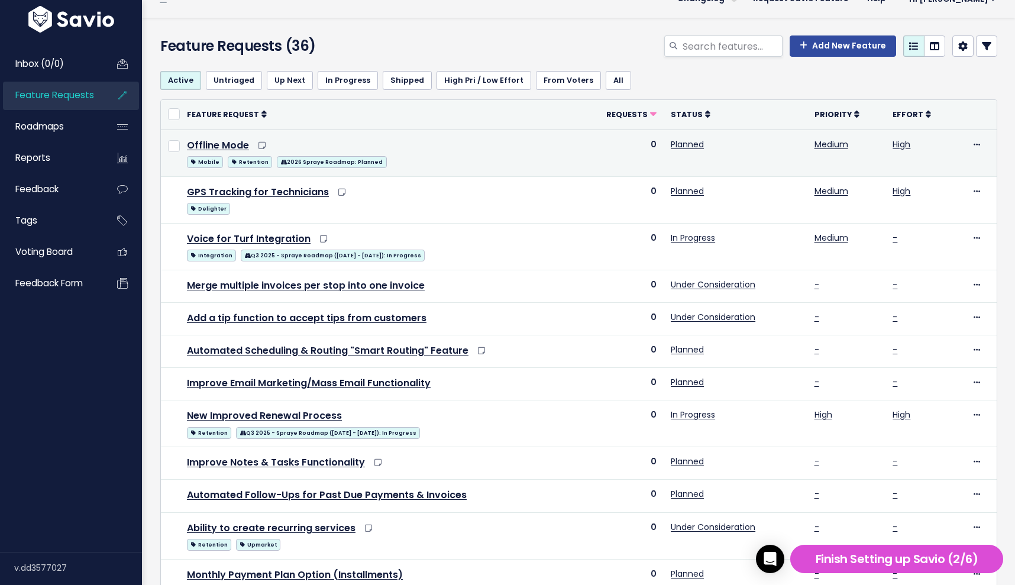
scroll to position [21, 0]
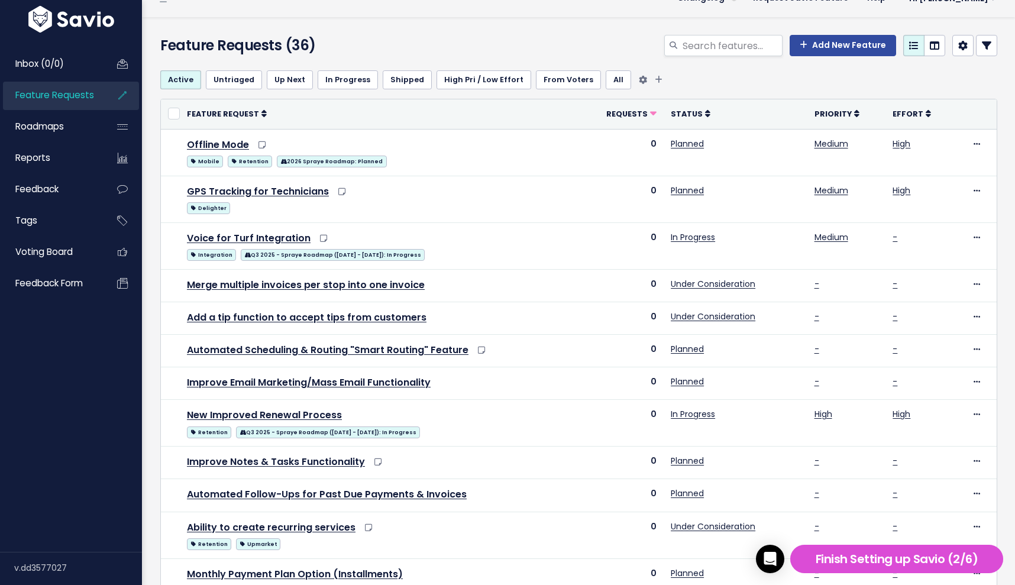
click at [682, 80] on ul "Active Untriaged Up Next In Progress Shipped High Pri / Low Effort From [GEOGRA…" at bounding box center [578, 79] width 837 height 19
click at [70, 124] on link "Roadmaps" at bounding box center [50, 126] width 95 height 27
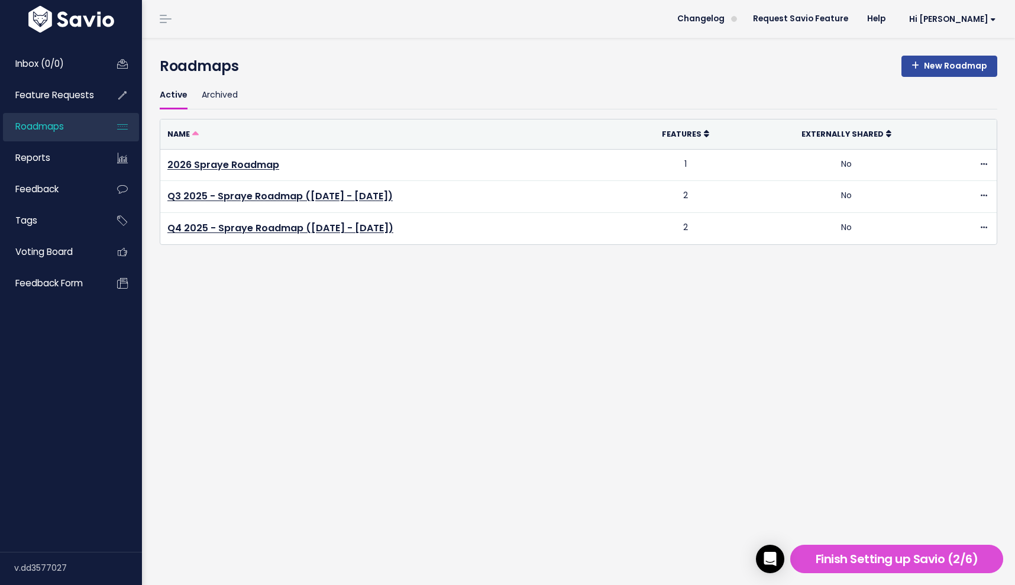
click at [756, 280] on div "New Roadmap Roadmaps Active Archived Name Features Externally Shared [STREET_AD…" at bounding box center [578, 311] width 873 height 547
click at [959, 25] on link "Hi [PERSON_NAME]" at bounding box center [950, 19] width 111 height 18
click at [895, 14] on link "Help" at bounding box center [875, 19] width 37 height 18
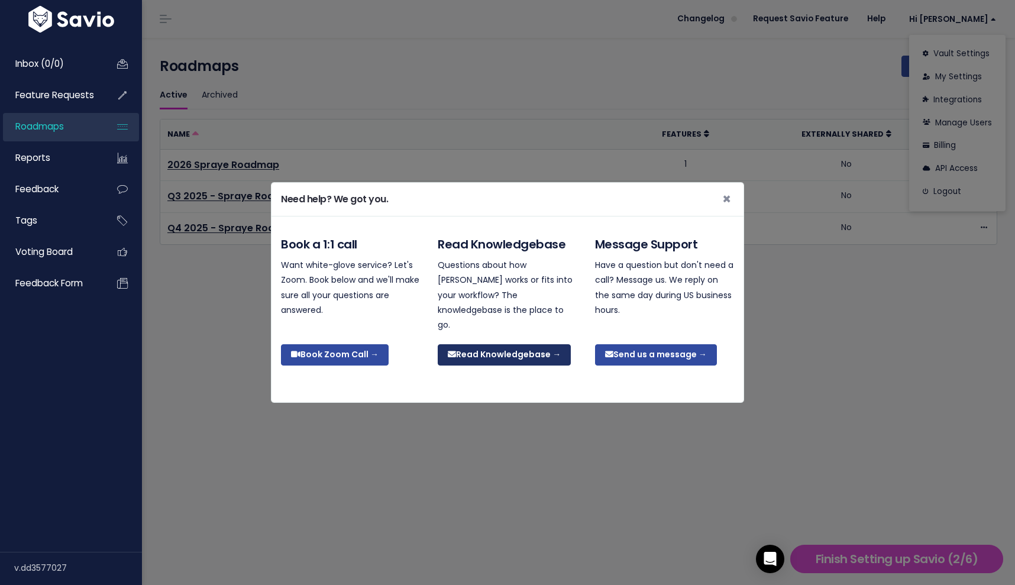
click at [531, 344] on link "Read Knowledgebase →" at bounding box center [504, 354] width 133 height 21
